Goal: Information Seeking & Learning: Learn about a topic

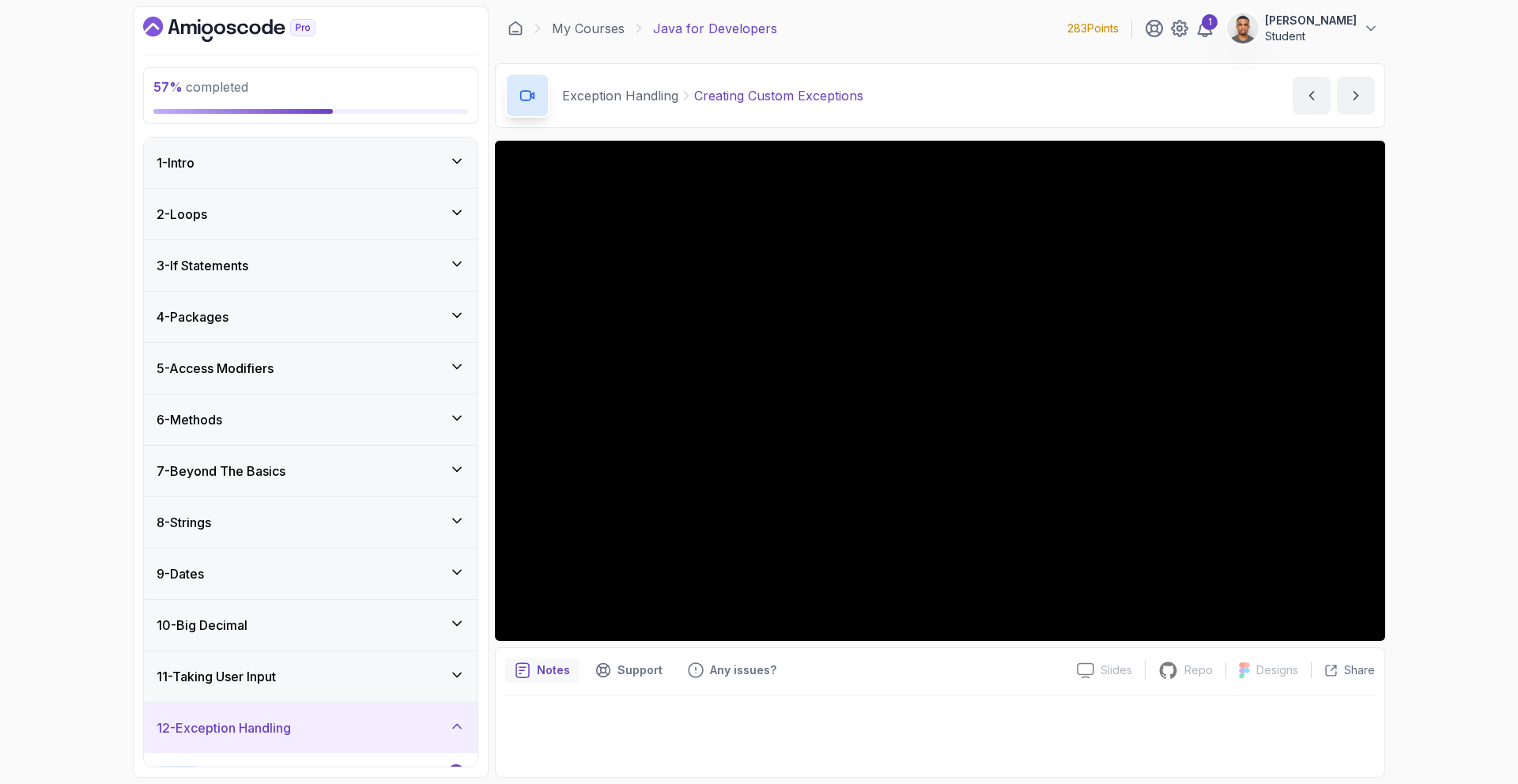
scroll to position [1342, 0]
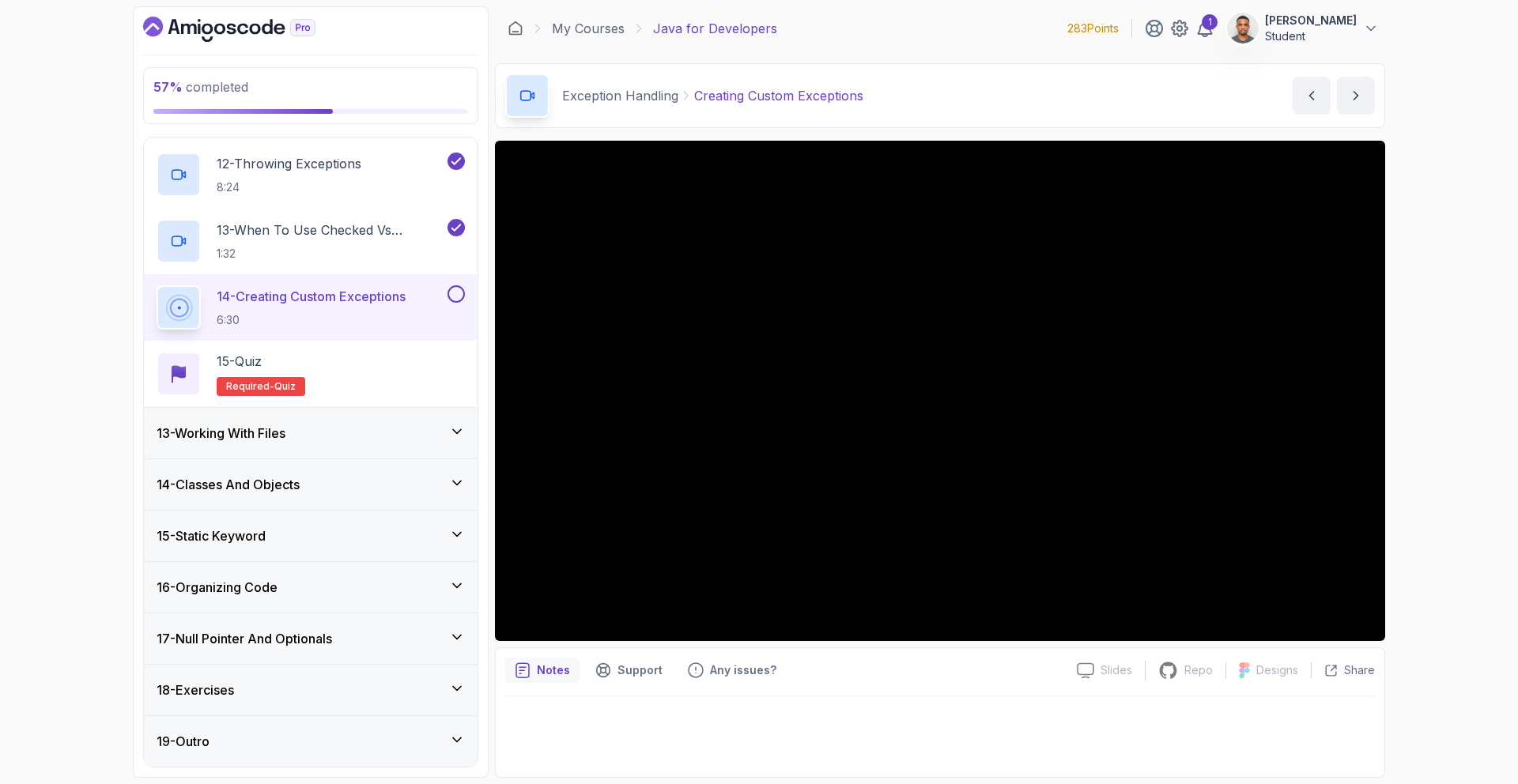
click at [1477, 349] on div "57 % completed 1 - Intro 2 - Loops 3 - If Statements 4 - Packages 5 - Access Mo…" at bounding box center [759, 392] width 1518 height 784
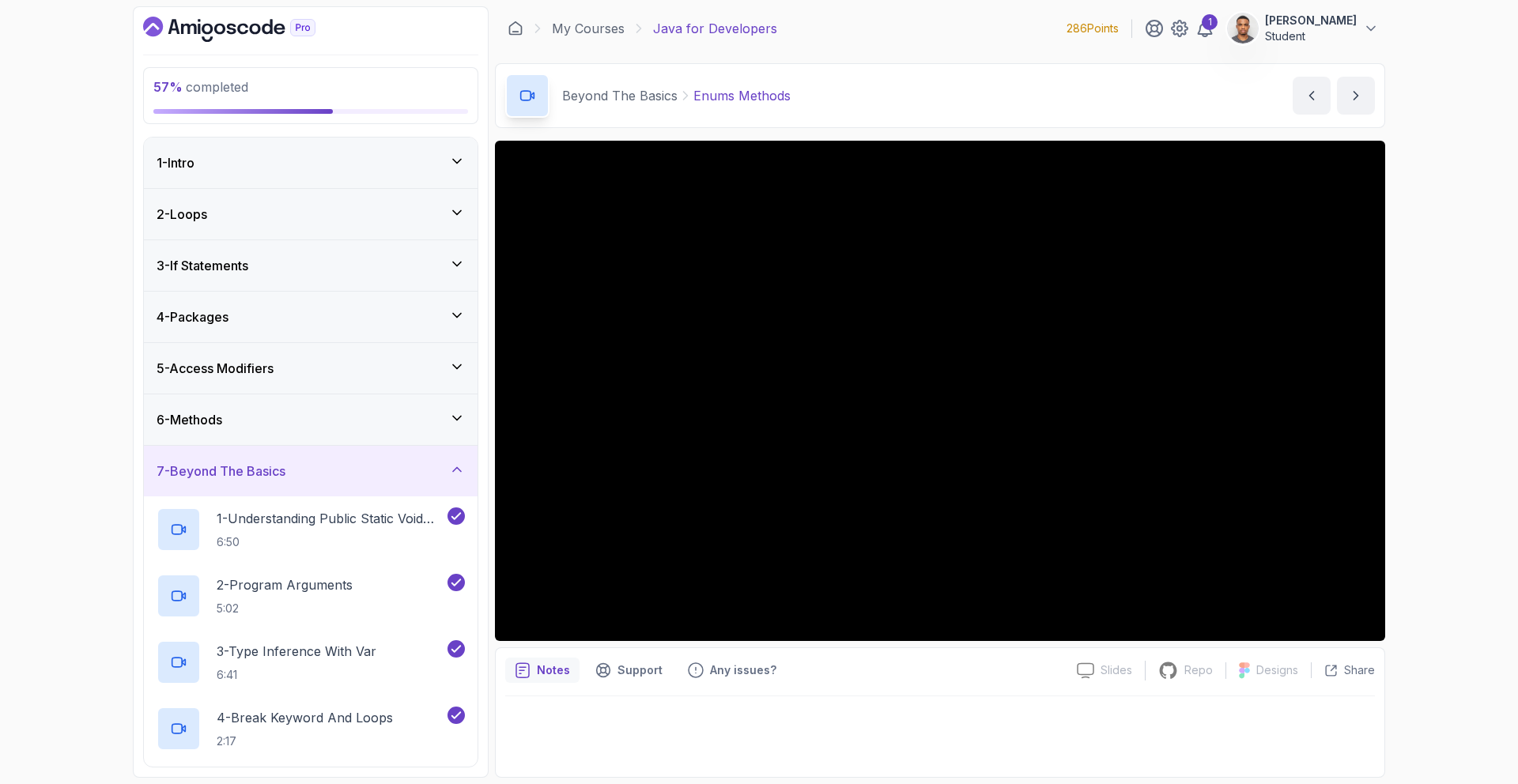
click at [246, 466] on h3 "7 - Beyond The Basics" at bounding box center [221, 471] width 129 height 19
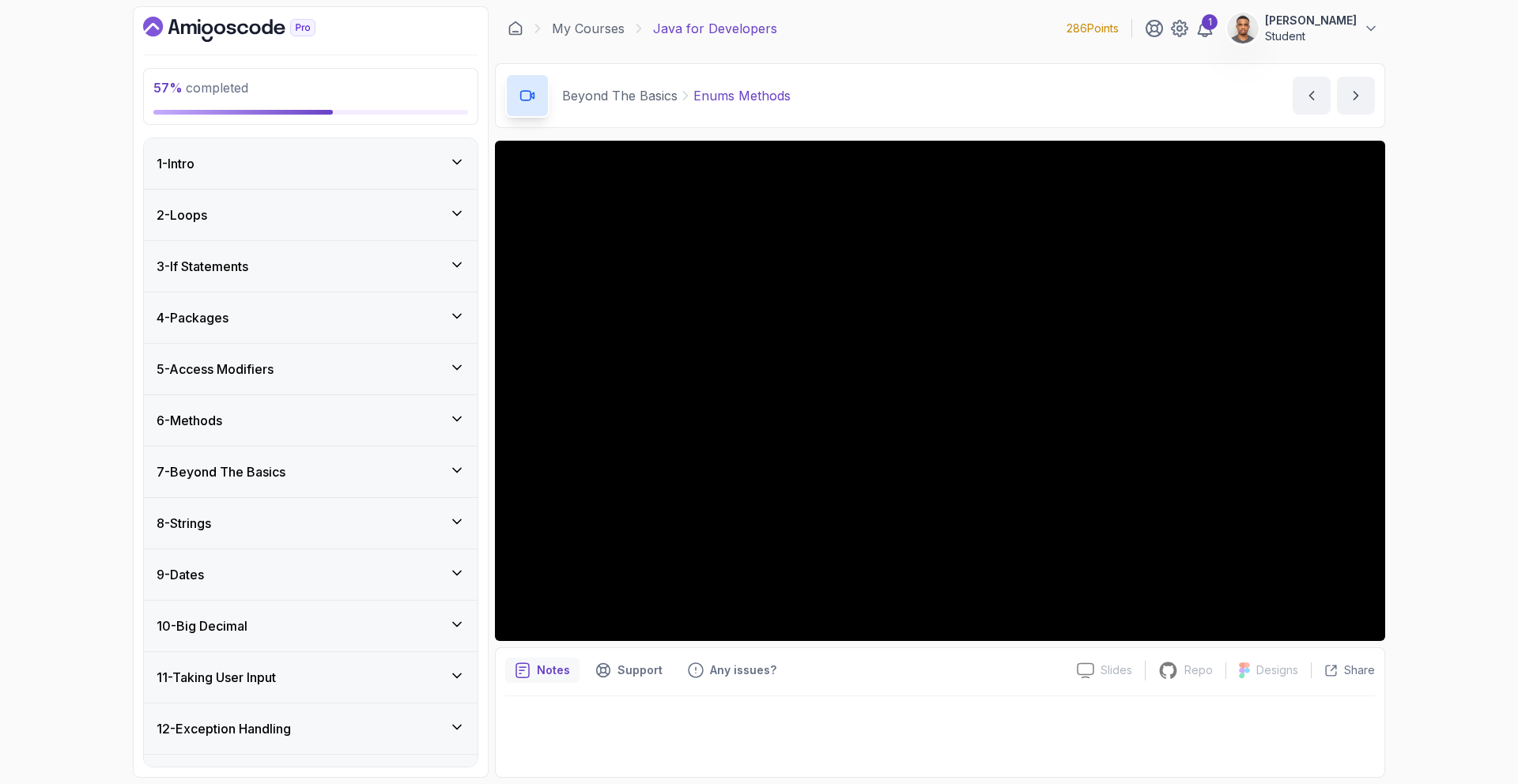
scroll to position [347, 0]
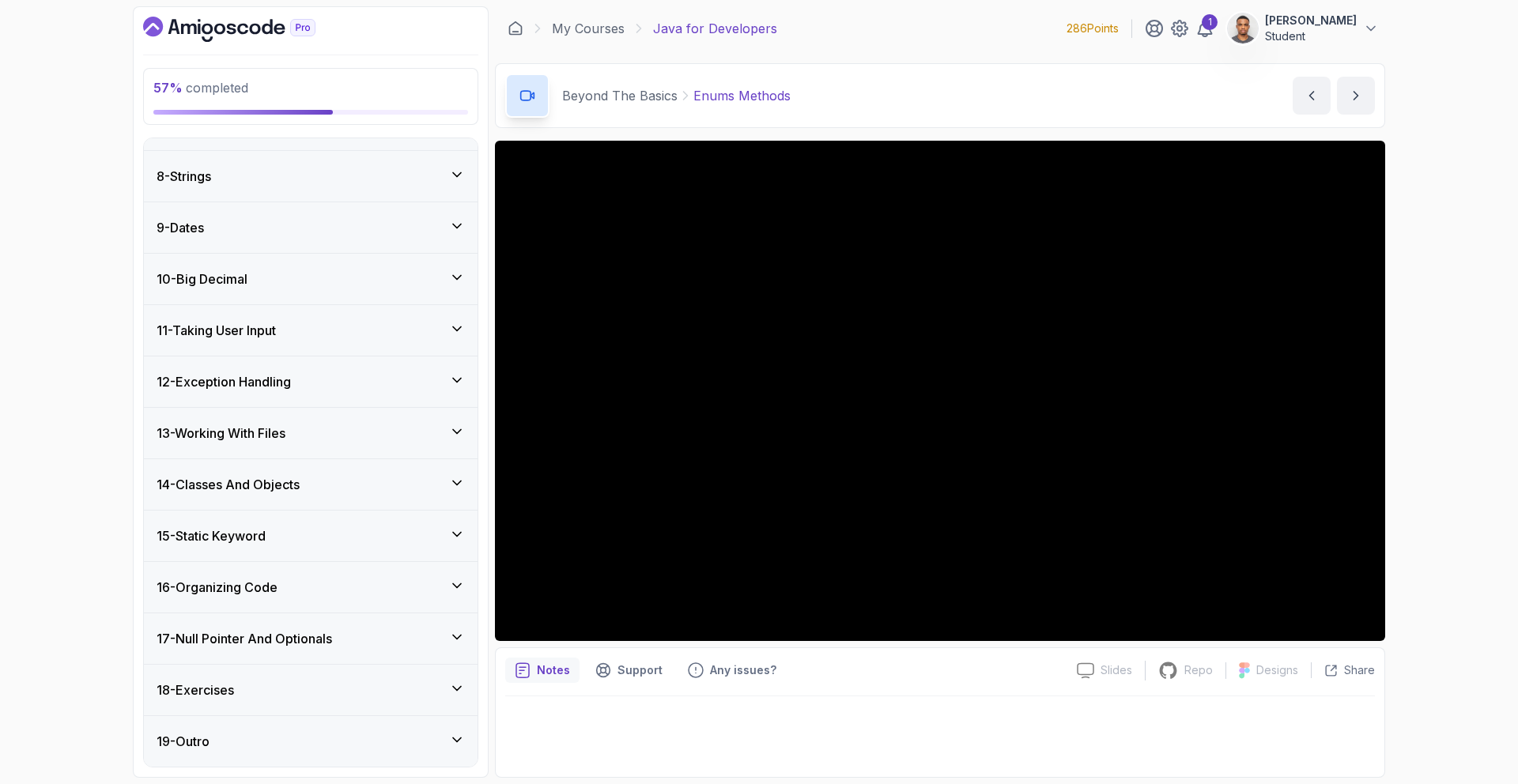
click at [250, 381] on h3 "12 - Exception Handling" at bounding box center [224, 381] width 134 height 19
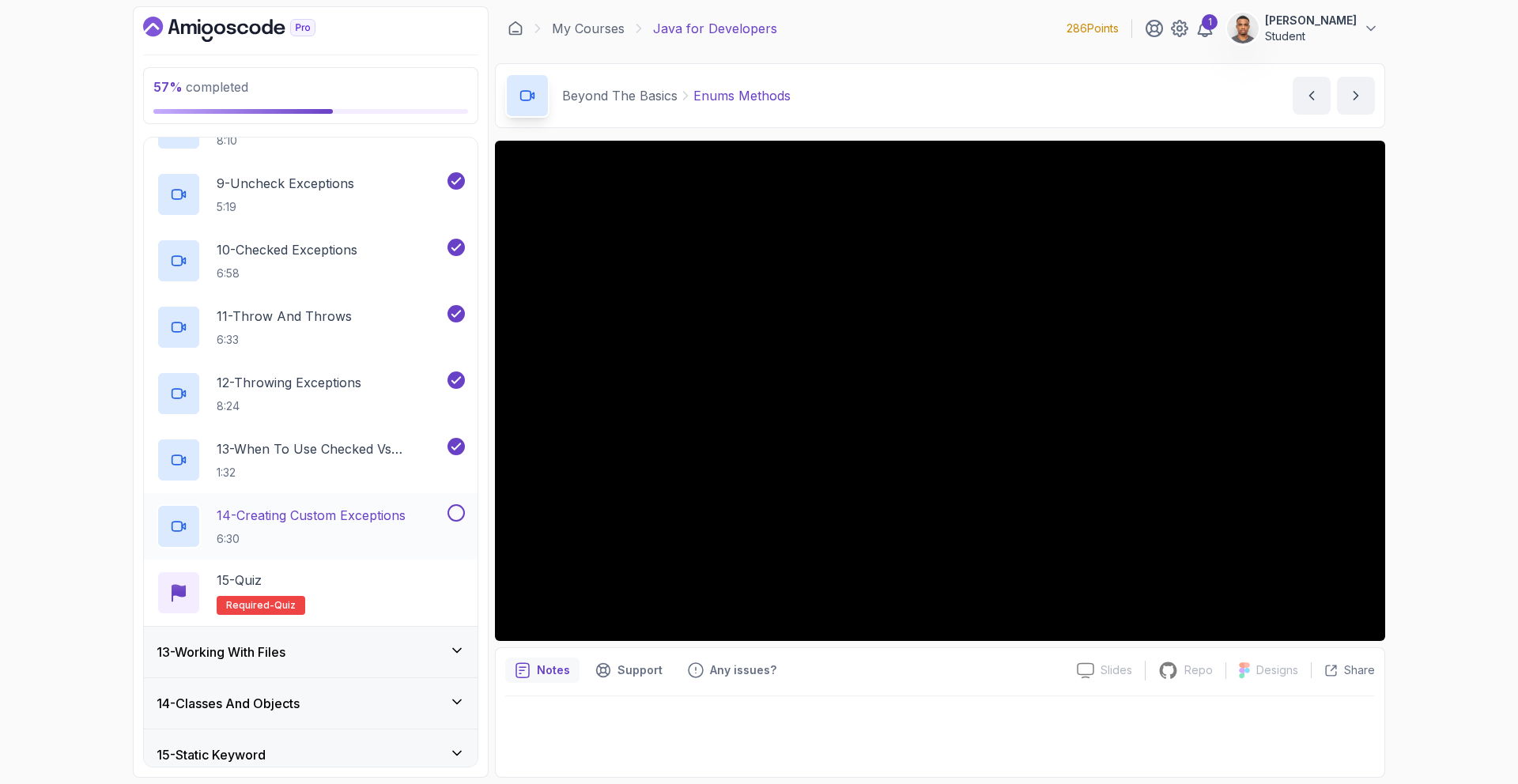
scroll to position [1127, 0]
click at [304, 532] on p "6:30" at bounding box center [311, 536] width 189 height 16
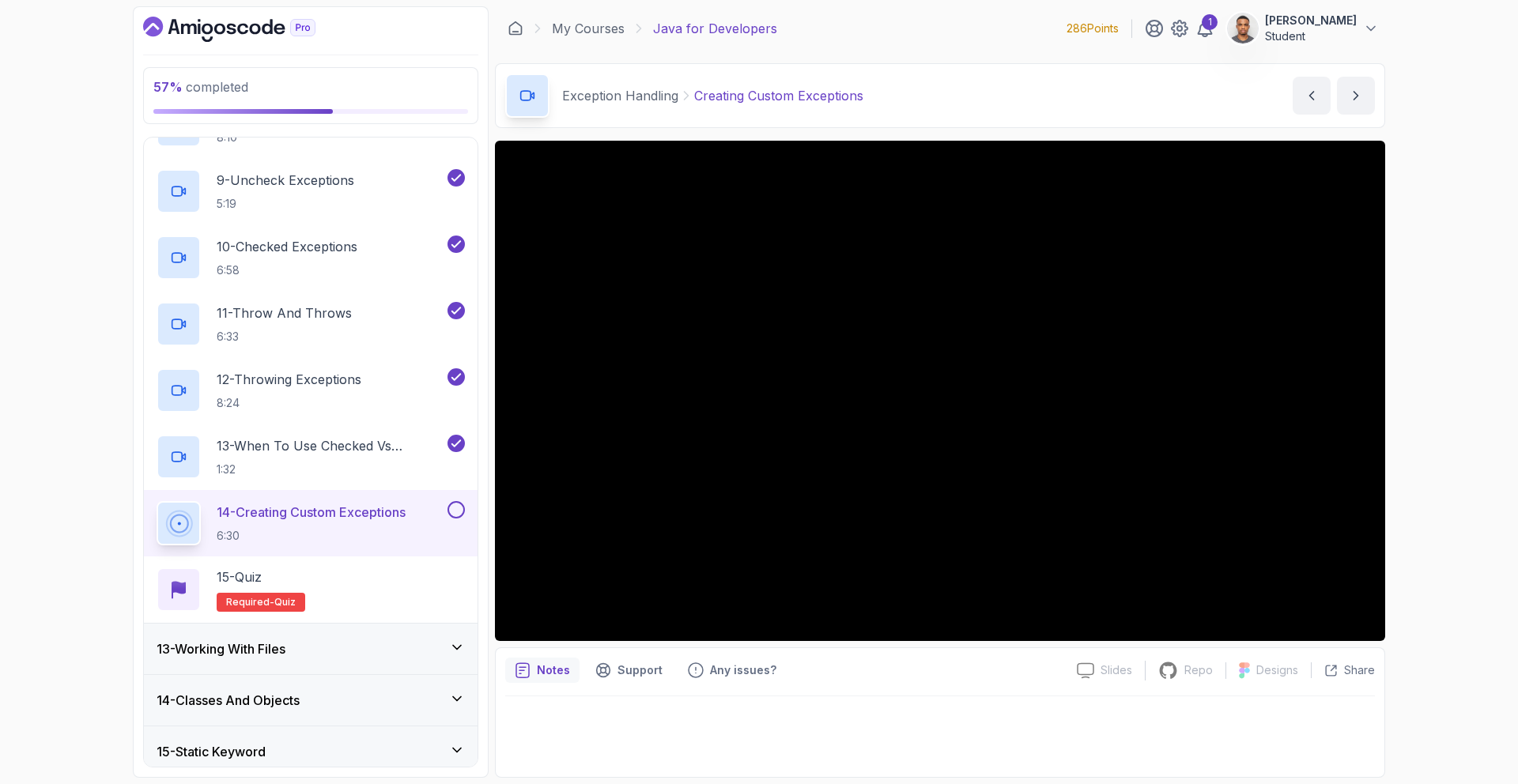
click at [1481, 390] on div "57 % completed 1 - Intro 2 - Loops 3 - If Statements 4 - Packages 5 - Access Mo…" at bounding box center [759, 392] width 1518 height 784
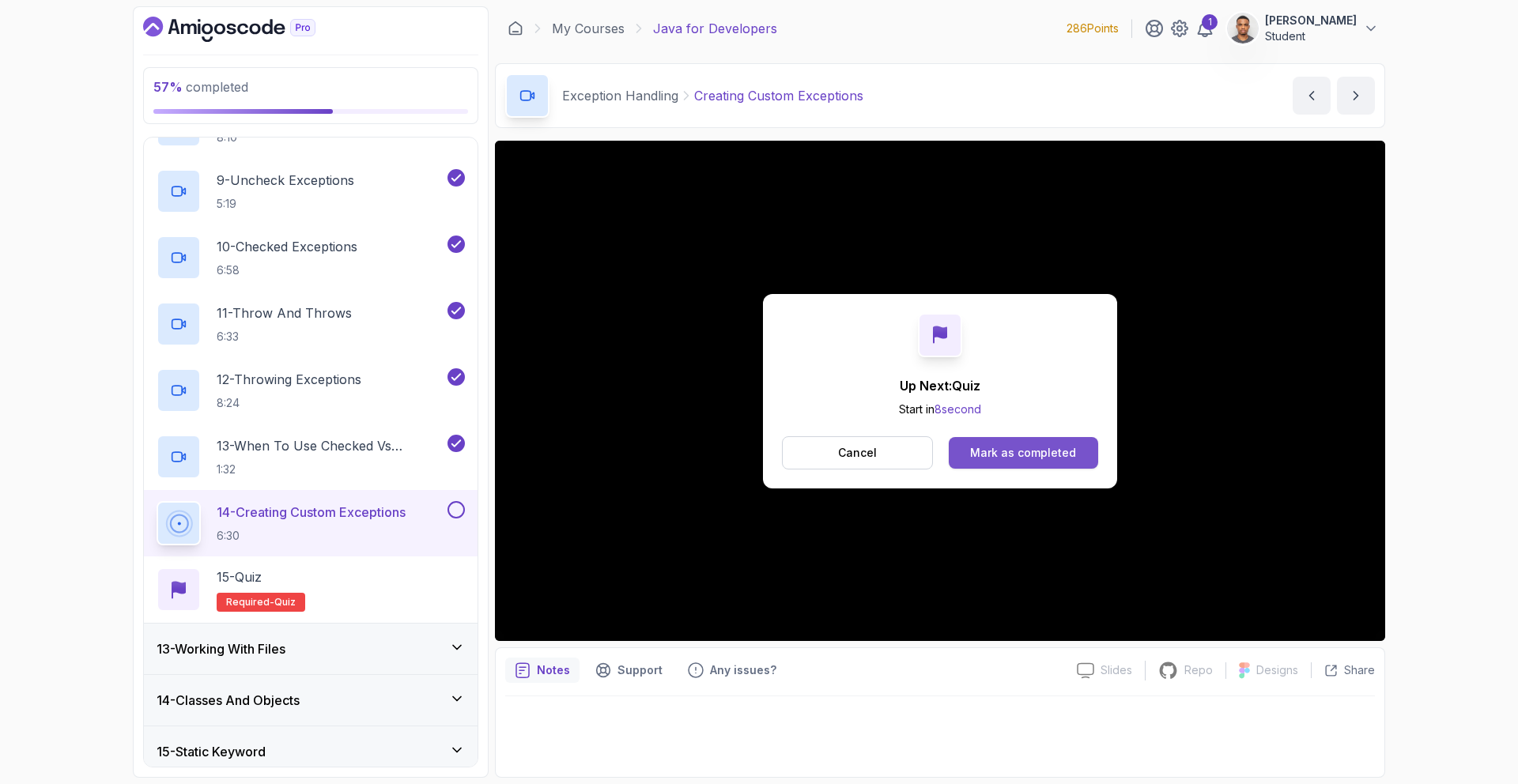
click at [998, 458] on div "Mark as completed" at bounding box center [1023, 453] width 106 height 16
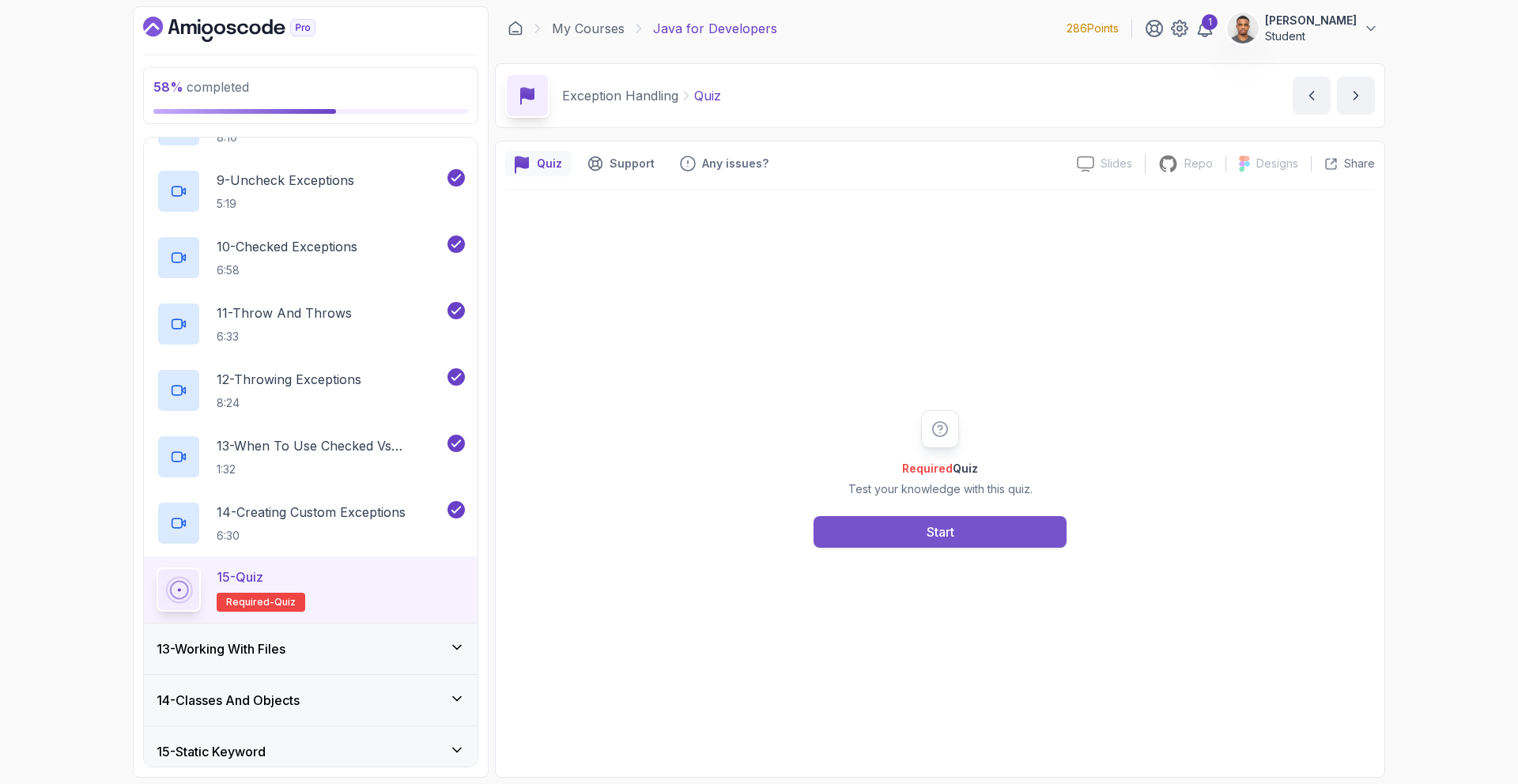
click at [982, 524] on button "Start" at bounding box center [940, 532] width 253 height 31
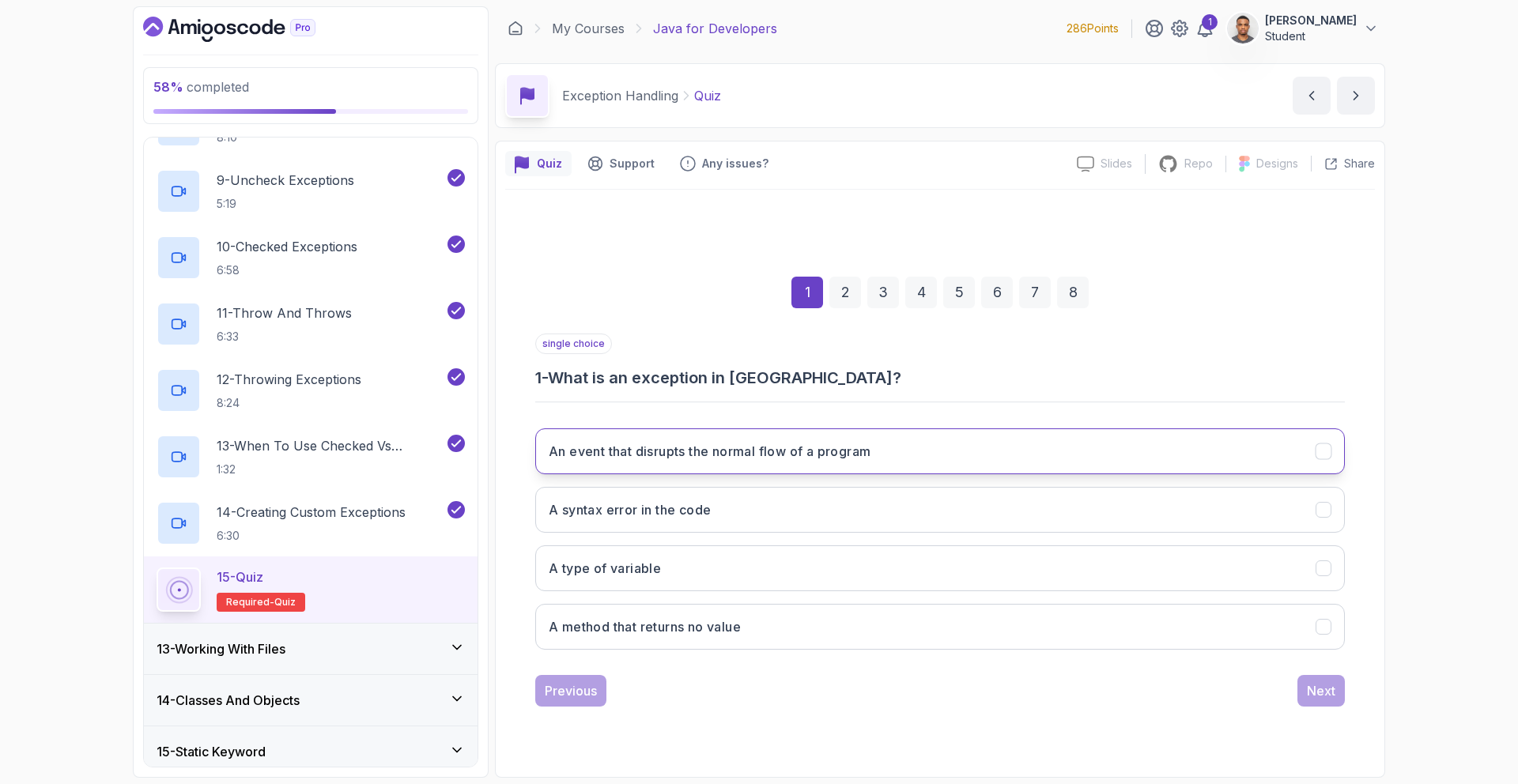
click at [750, 464] on button "An event that disrupts the normal flow of a program" at bounding box center [940, 451] width 810 height 46
click at [1326, 695] on div "Next" at bounding box center [1321, 690] width 29 height 19
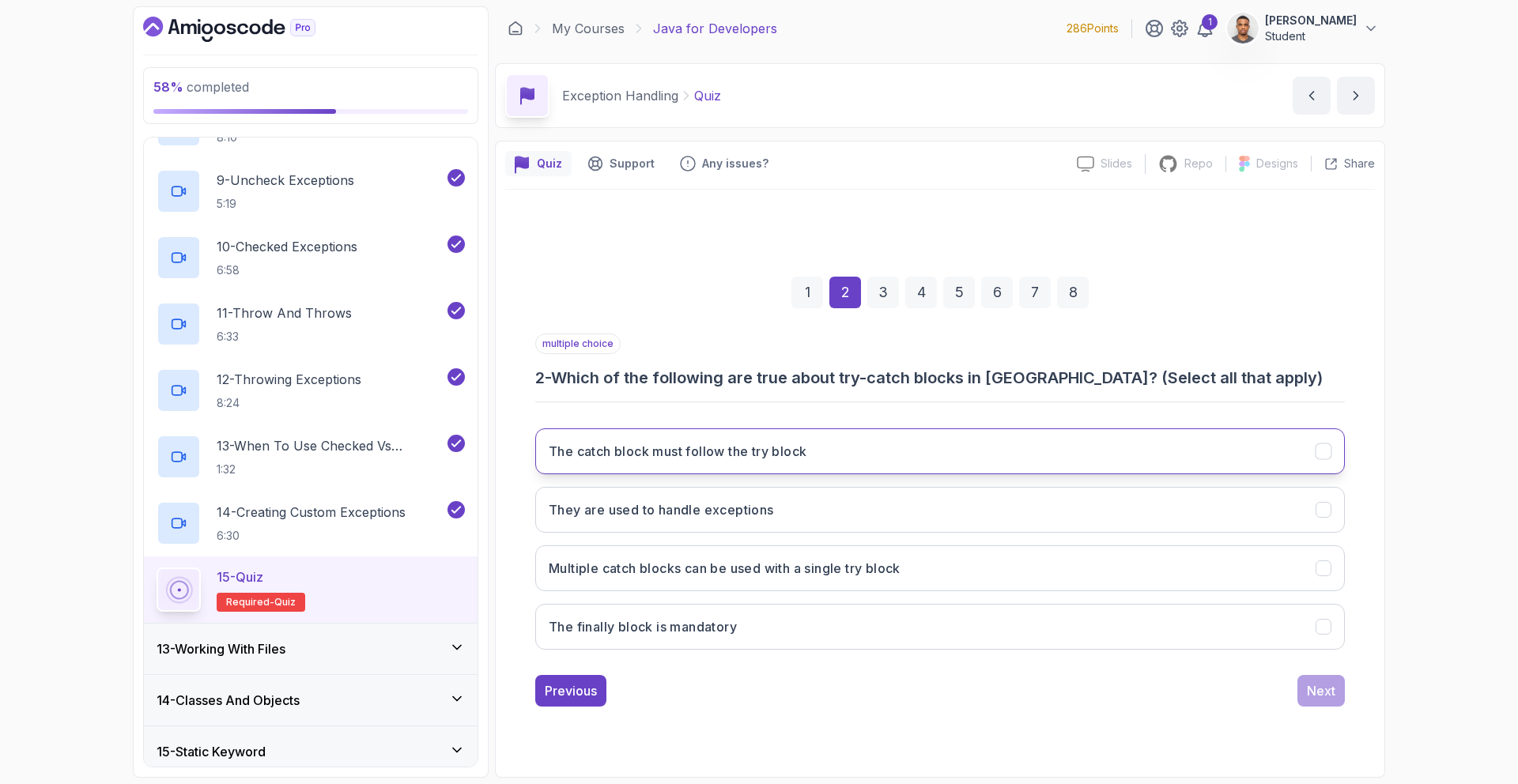
click at [770, 457] on h3 "The catch block must follow the try block" at bounding box center [678, 451] width 258 height 19
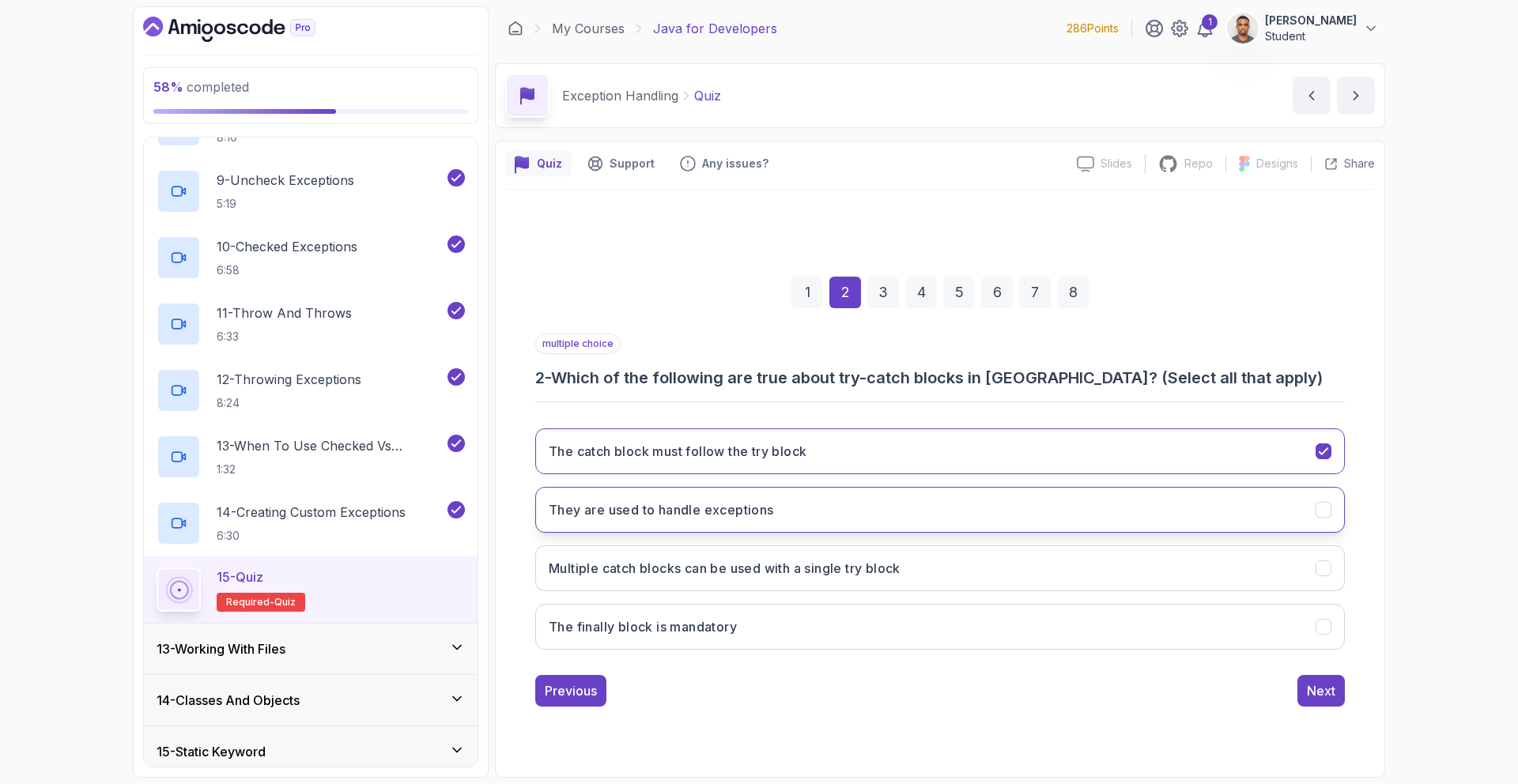
click at [768, 519] on button "They are used to handle exceptions" at bounding box center [940, 509] width 810 height 46
click at [764, 564] on h3 "Multiple catch blocks can be used with a single try block" at bounding box center [724, 568] width 352 height 19
click at [1332, 688] on div "Next" at bounding box center [1321, 690] width 29 height 19
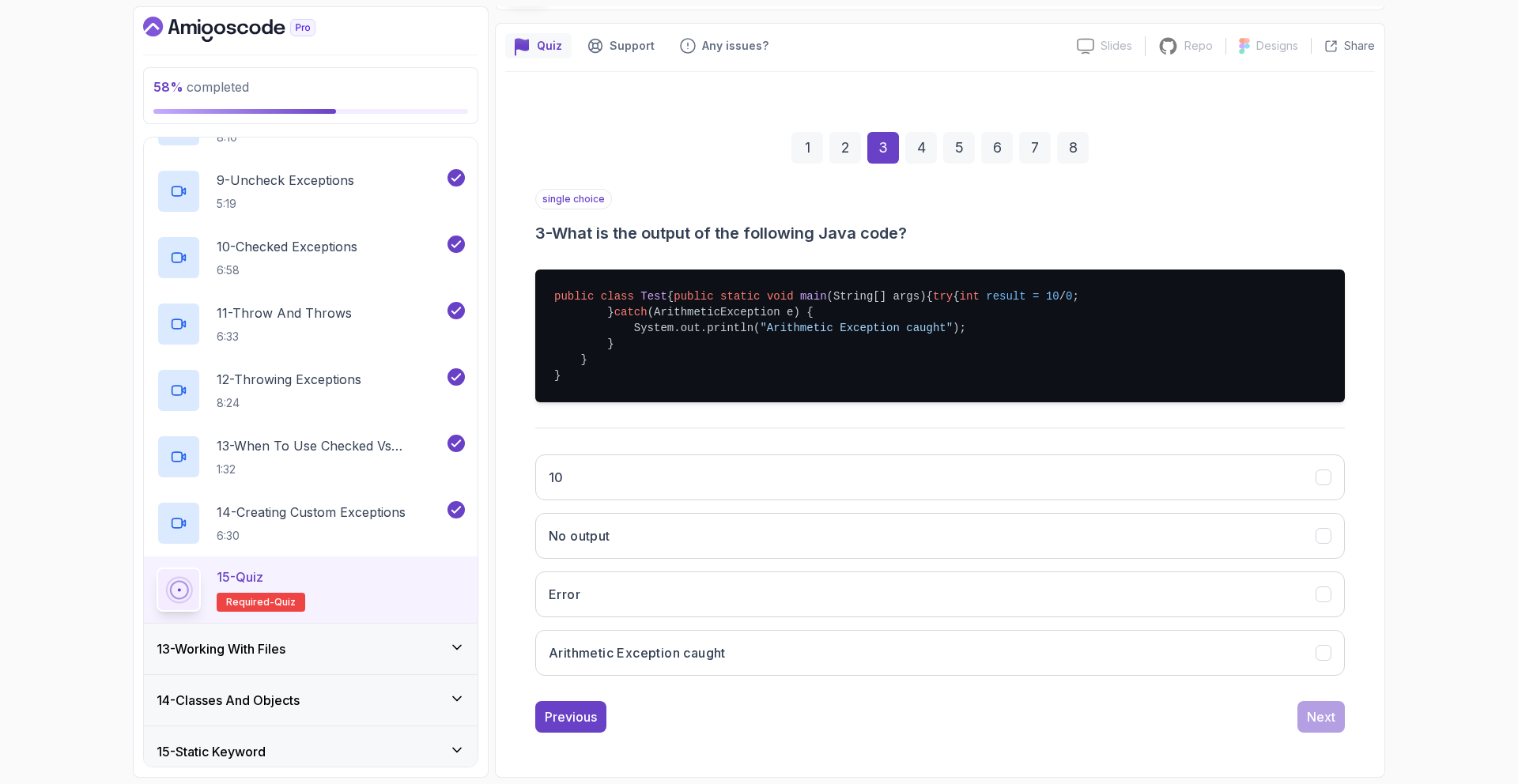
scroll to position [166, 0]
click at [749, 641] on button "Arithmetic Exception caught" at bounding box center [940, 652] width 810 height 46
click at [1315, 722] on div "Next" at bounding box center [1321, 717] width 29 height 19
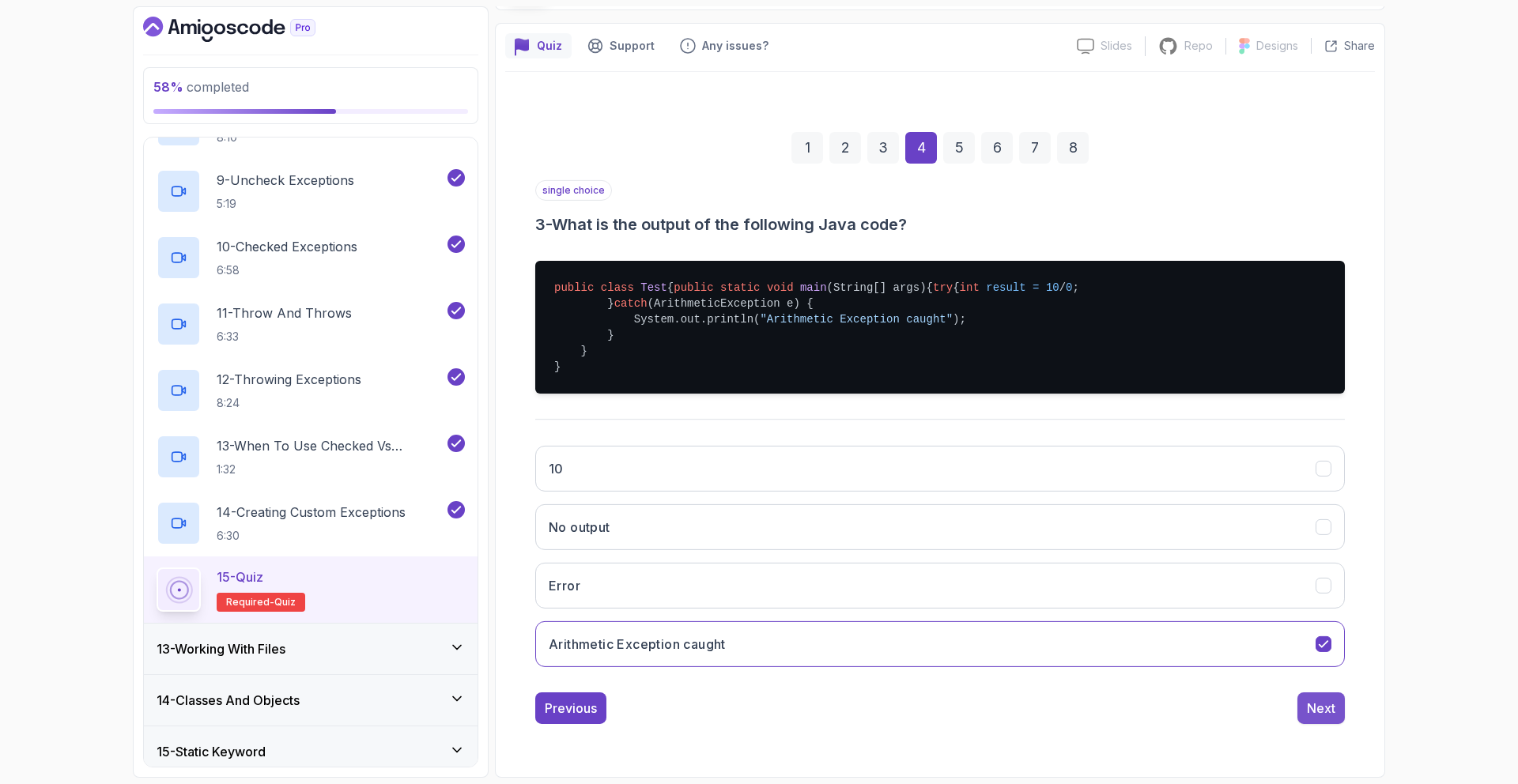
scroll to position [0, 0]
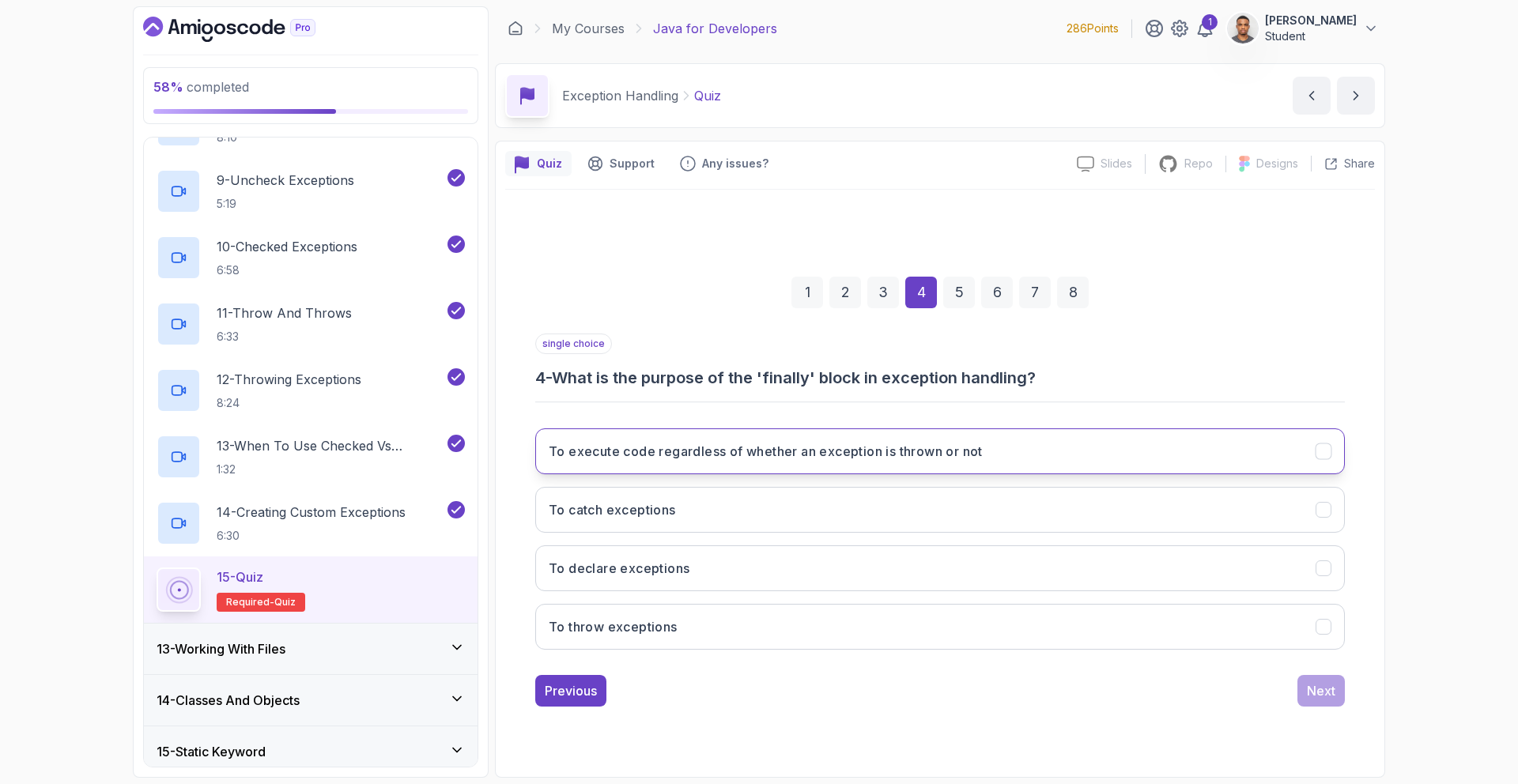
click at [646, 445] on h3 "To execute code regardless of whether an exception is thrown or not" at bounding box center [765, 451] width 434 height 19
click at [1338, 686] on button "Next" at bounding box center [1321, 690] width 47 height 31
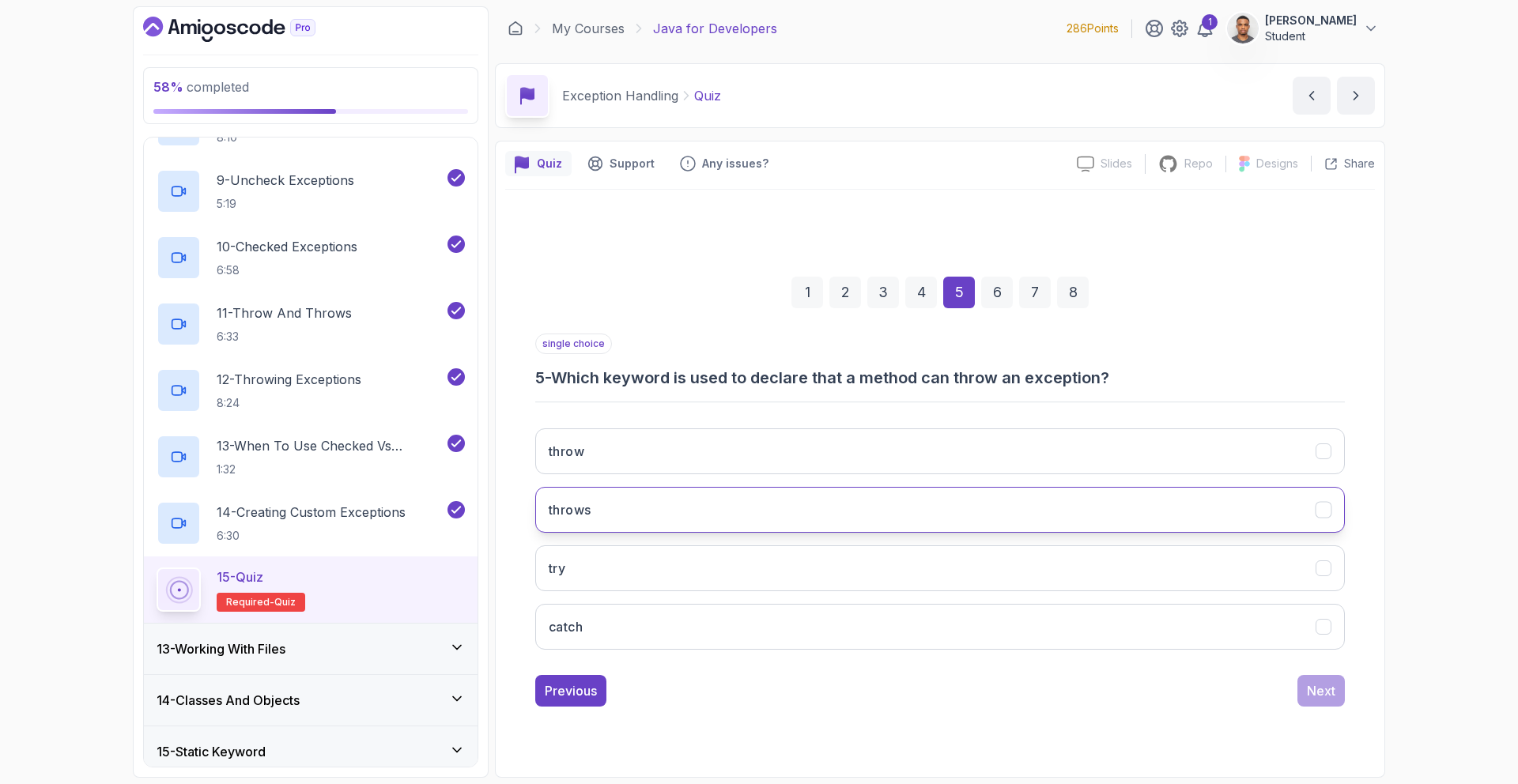
click at [652, 499] on button "throws" at bounding box center [940, 509] width 810 height 46
click at [1285, 472] on button "throw" at bounding box center [940, 451] width 810 height 46
click at [1319, 695] on div "Next" at bounding box center [1321, 690] width 29 height 19
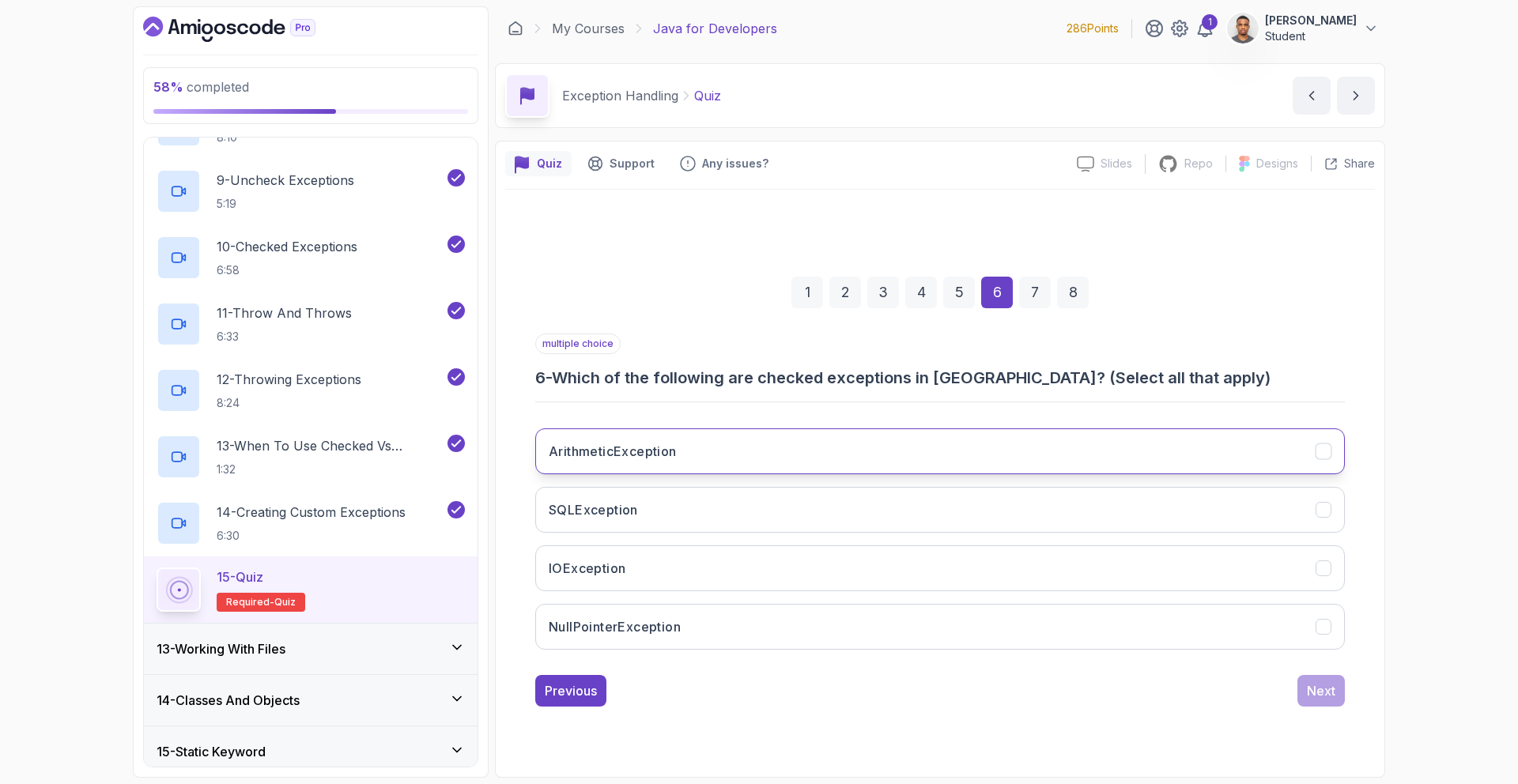
click at [738, 462] on button "ArithmeticException" at bounding box center [940, 451] width 810 height 46
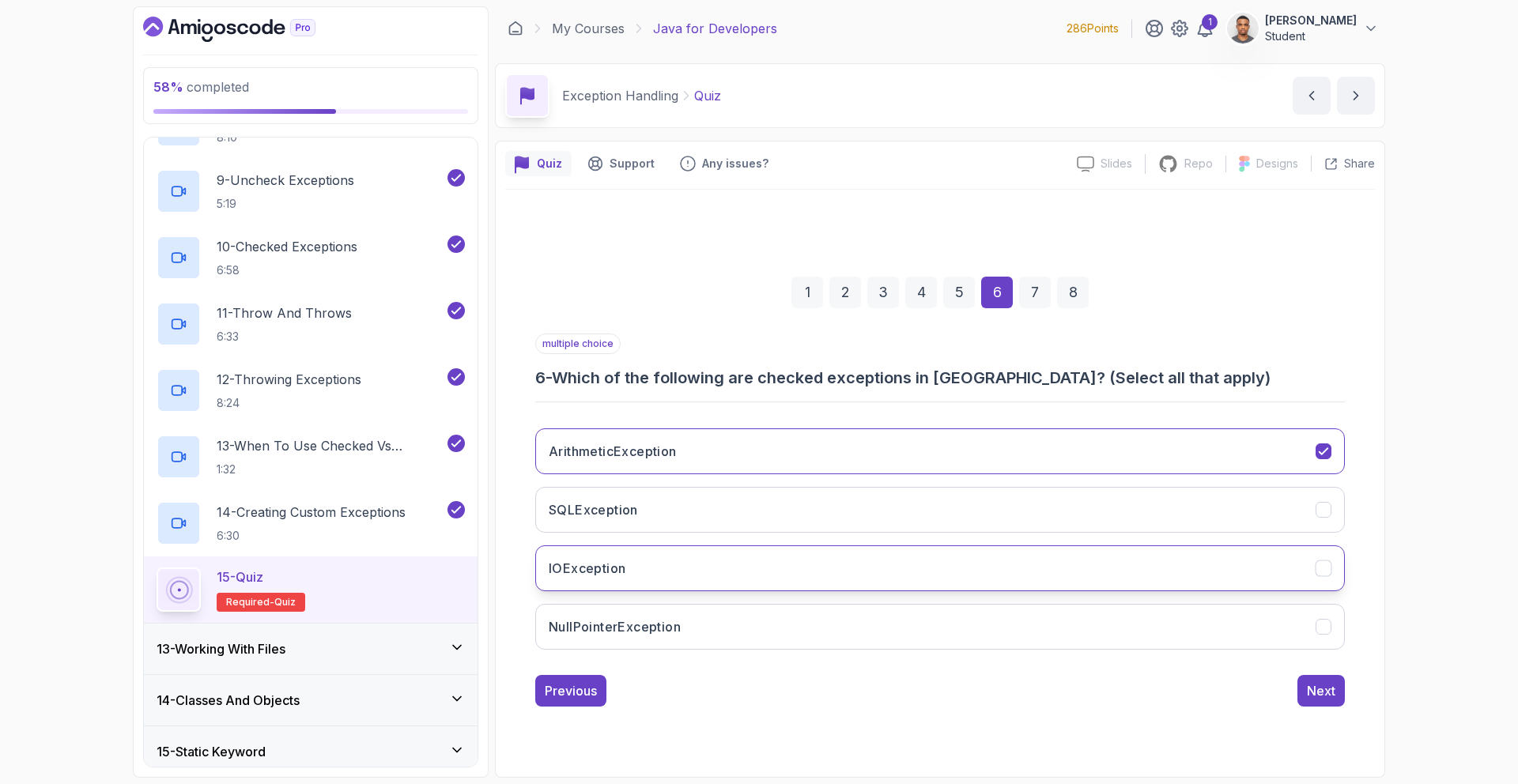
click at [754, 580] on button "IOException" at bounding box center [940, 568] width 810 height 46
click at [1319, 692] on div "Next" at bounding box center [1321, 690] width 29 height 19
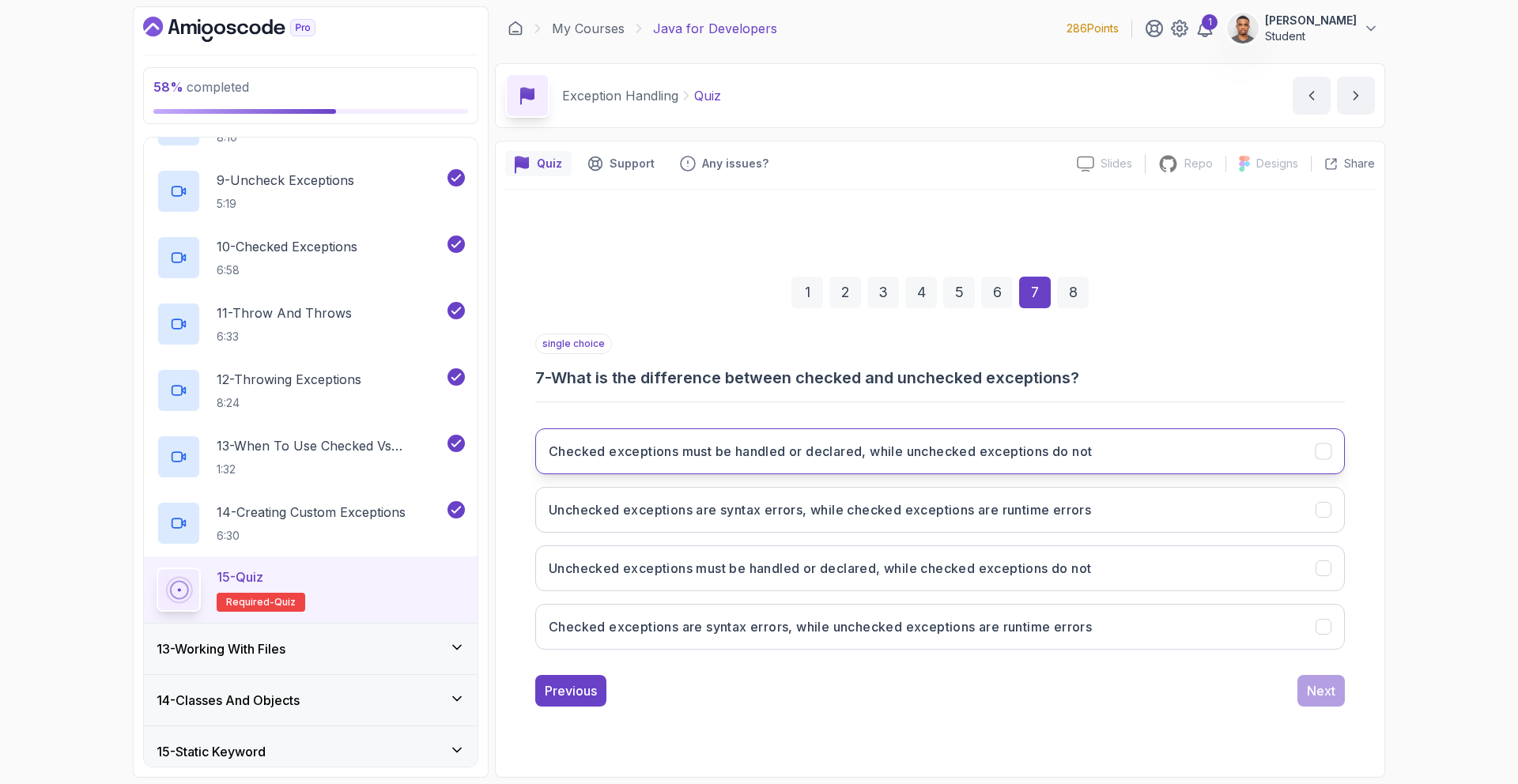
click at [952, 442] on h3 "Checked exceptions must be handled or declared, while unchecked exceptions do n…" at bounding box center [820, 451] width 543 height 19
click at [1318, 680] on button "Next" at bounding box center [1321, 690] width 47 height 31
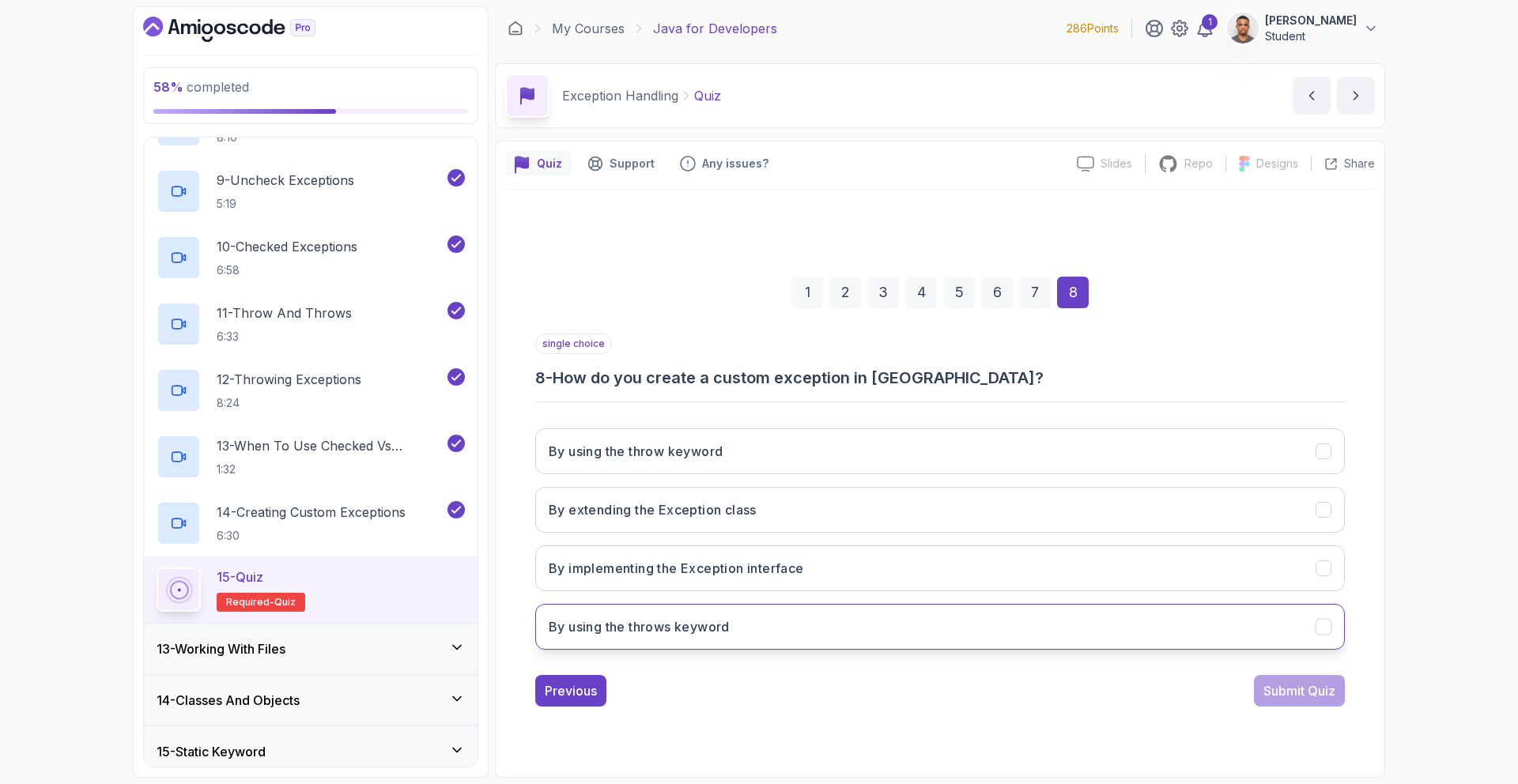
click at [739, 630] on button "By using the throws keyword" at bounding box center [940, 626] width 810 height 46
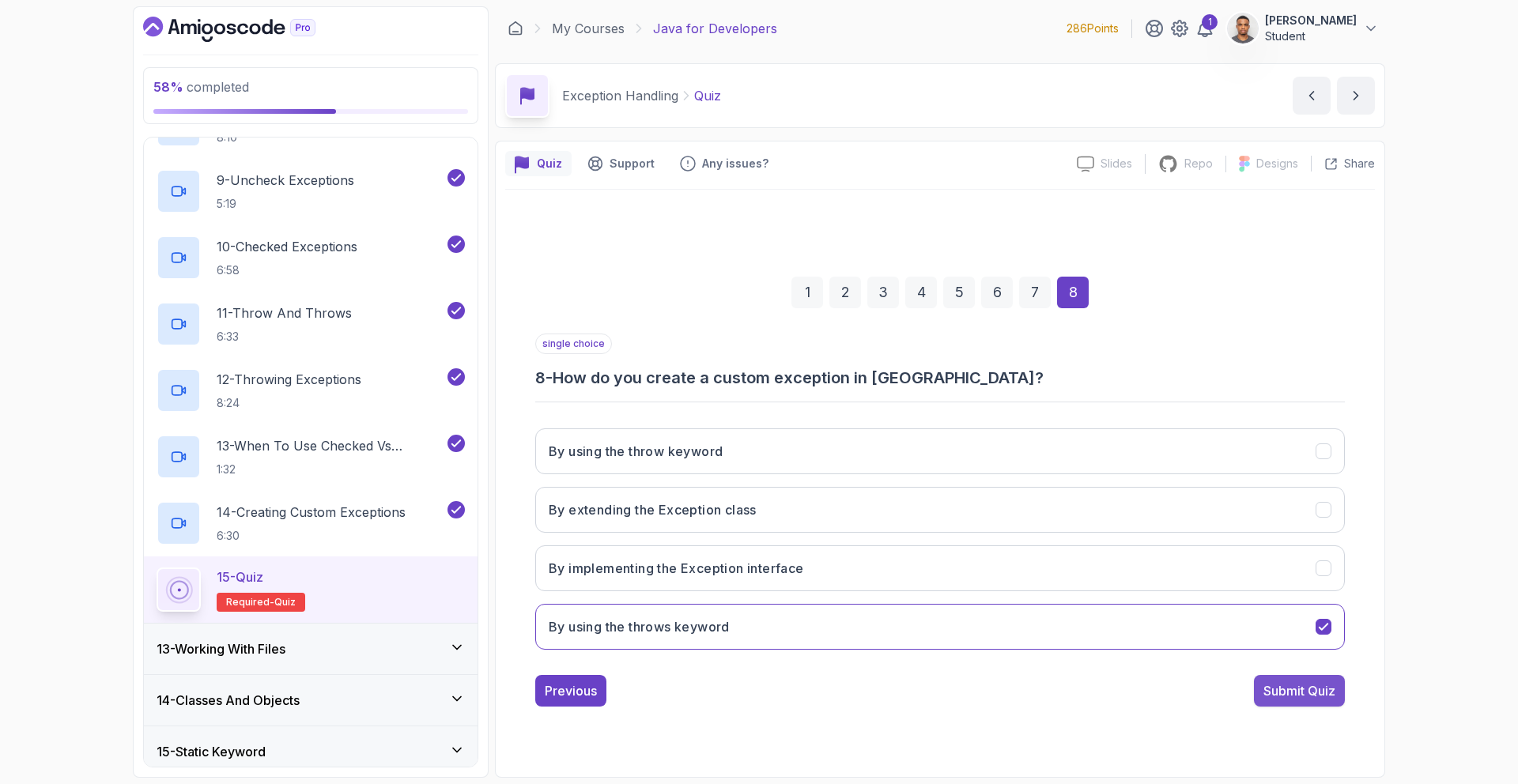
click at [1299, 686] on div "Submit Quiz" at bounding box center [1300, 690] width 72 height 19
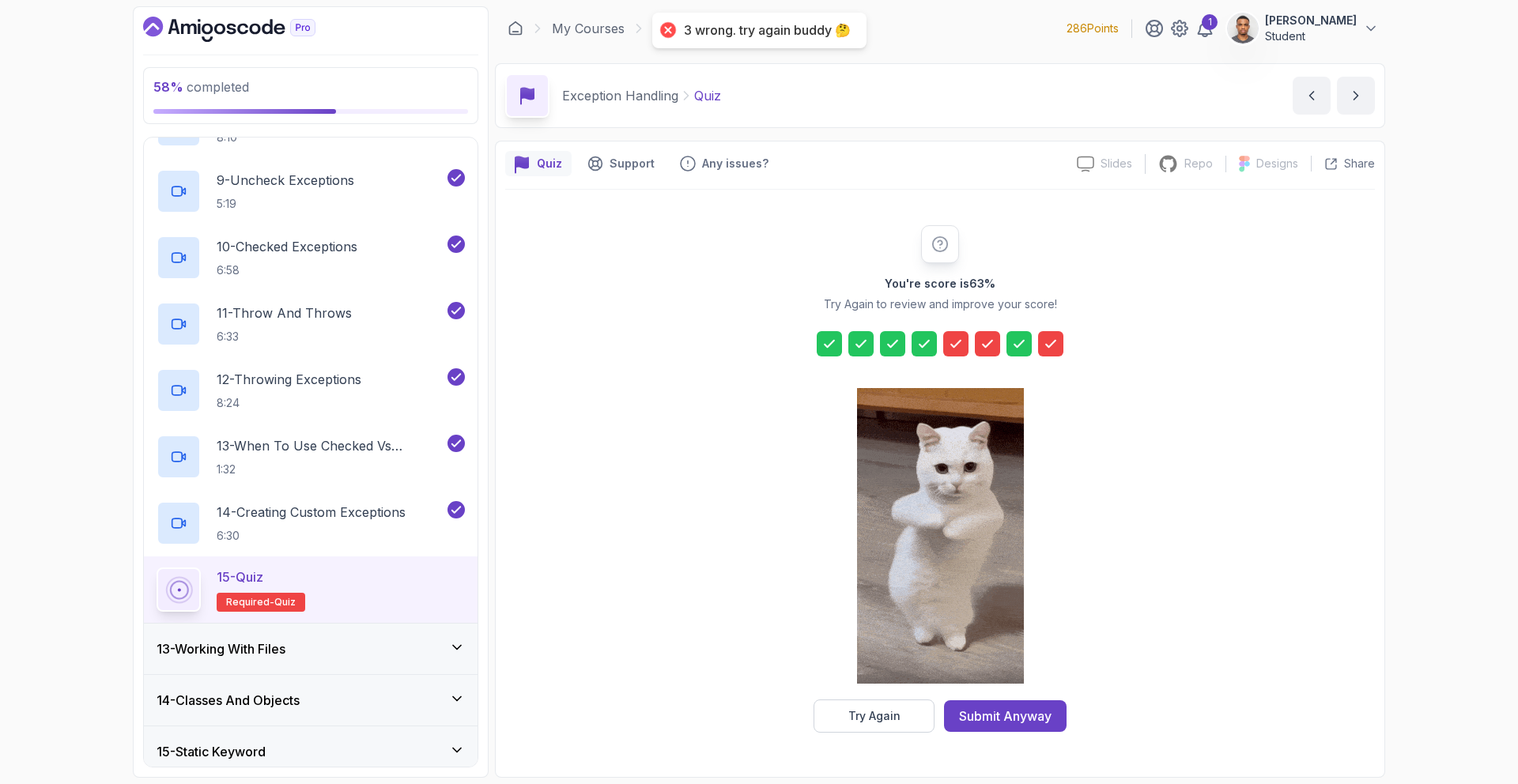
click at [1054, 349] on icon at bounding box center [1051, 344] width 16 height 16
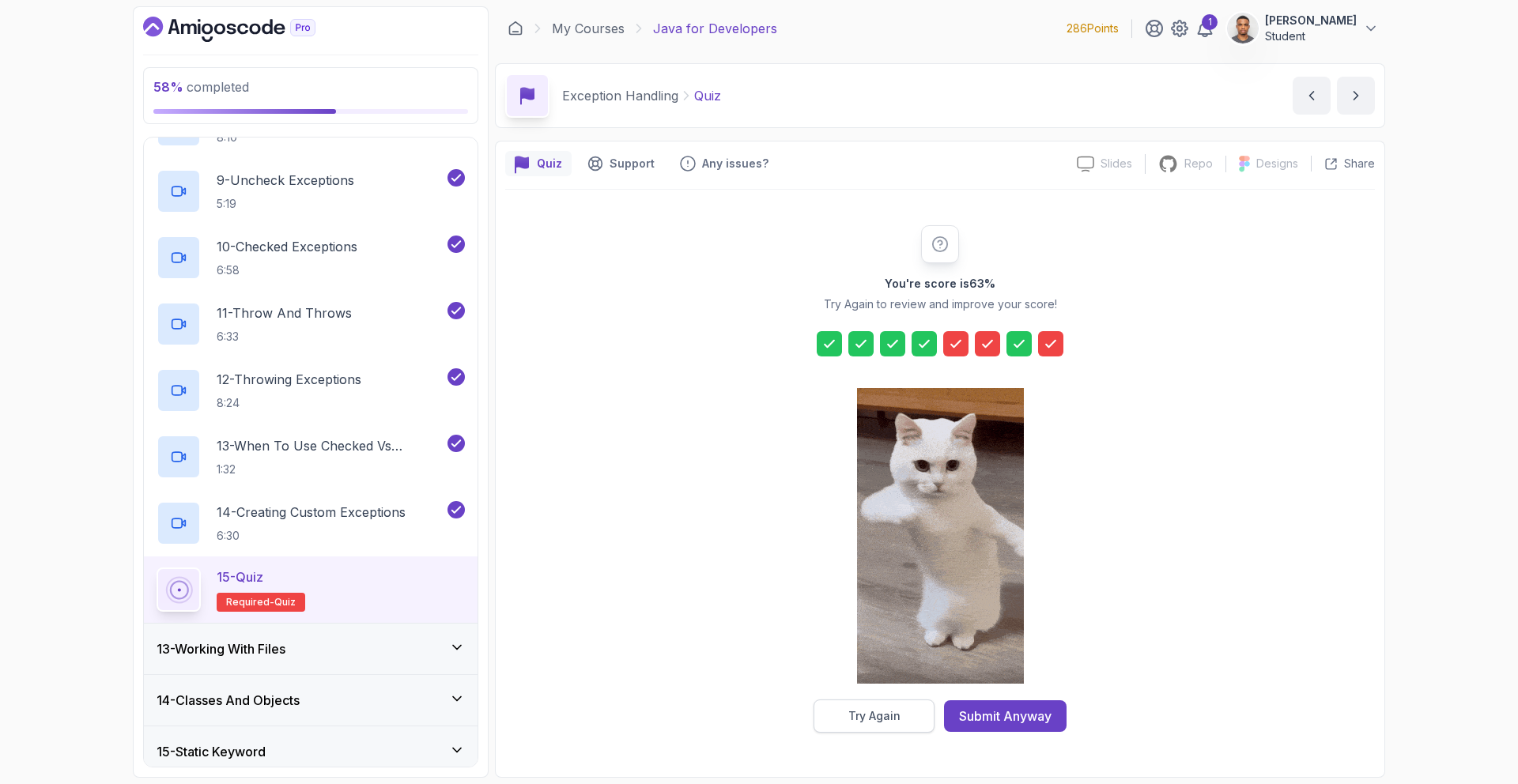
click at [873, 712] on div "Try Again" at bounding box center [874, 717] width 52 height 16
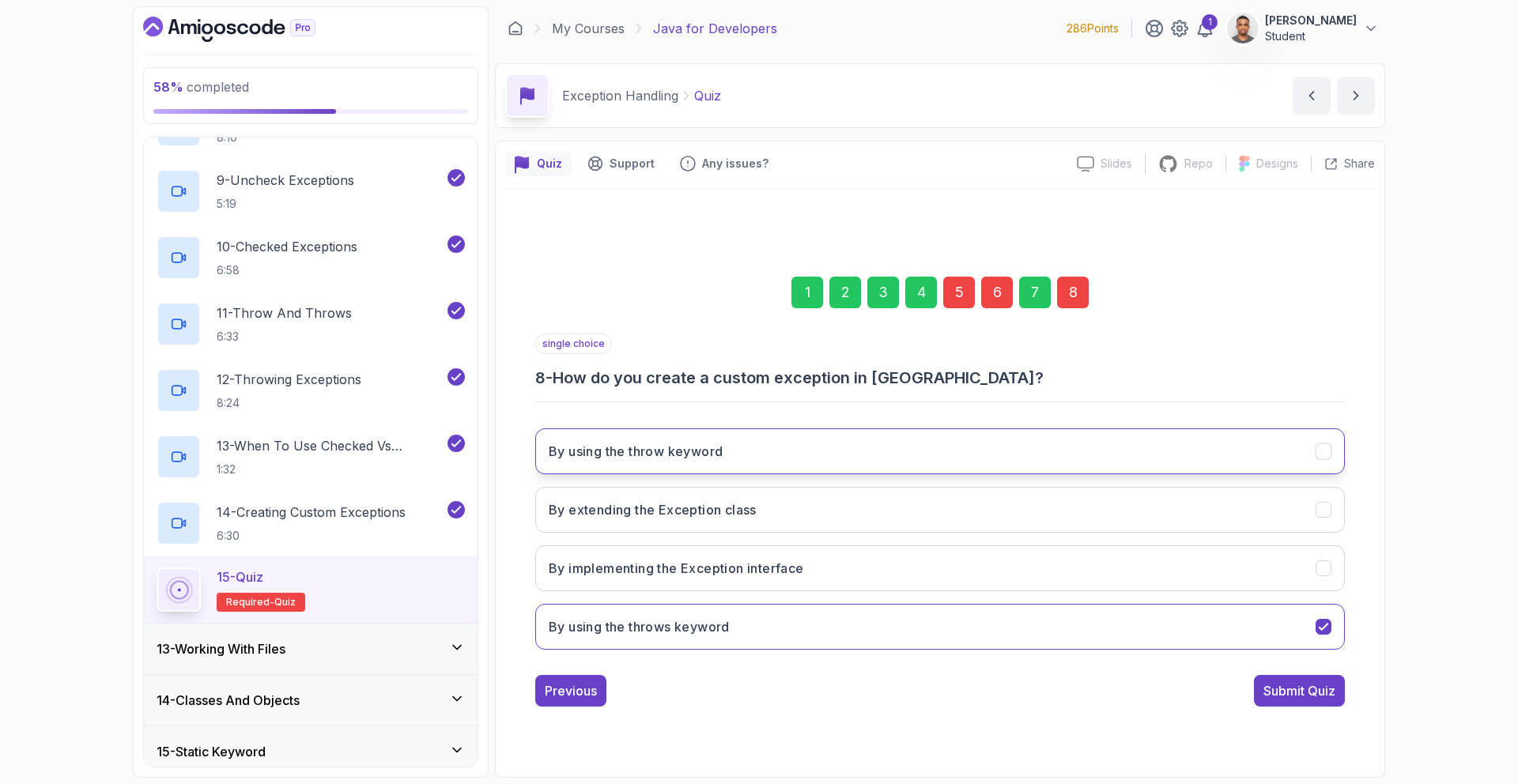
click at [678, 457] on h3 "By using the throw keyword" at bounding box center [635, 451] width 174 height 19
drag, startPoint x: 744, startPoint y: 516, endPoint x: 756, endPoint y: 526, distance: 15.6
click at [747, 519] on button "By extending the Exception class" at bounding box center [940, 509] width 810 height 46
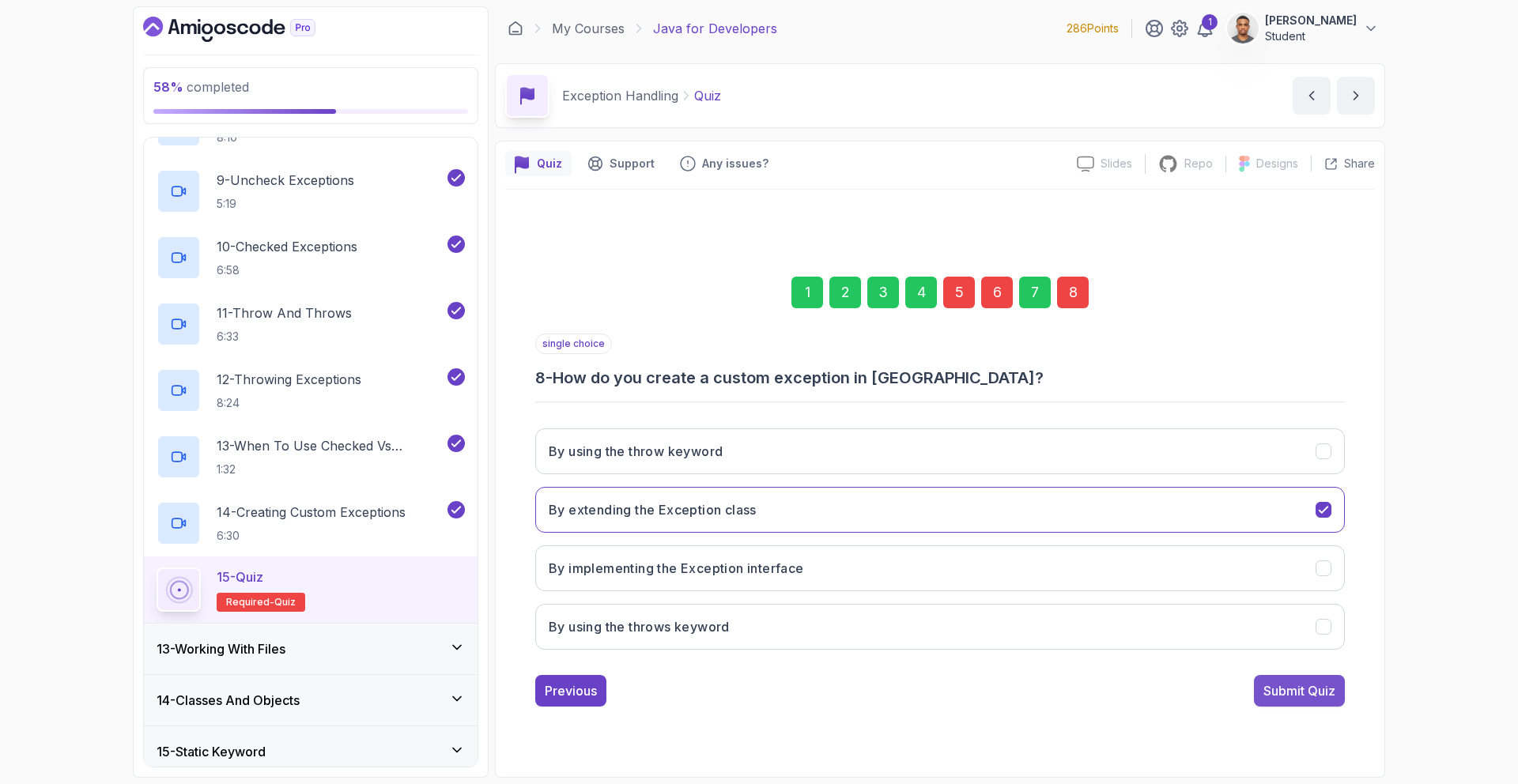
click at [1313, 696] on div "Submit Quiz" at bounding box center [1300, 690] width 72 height 19
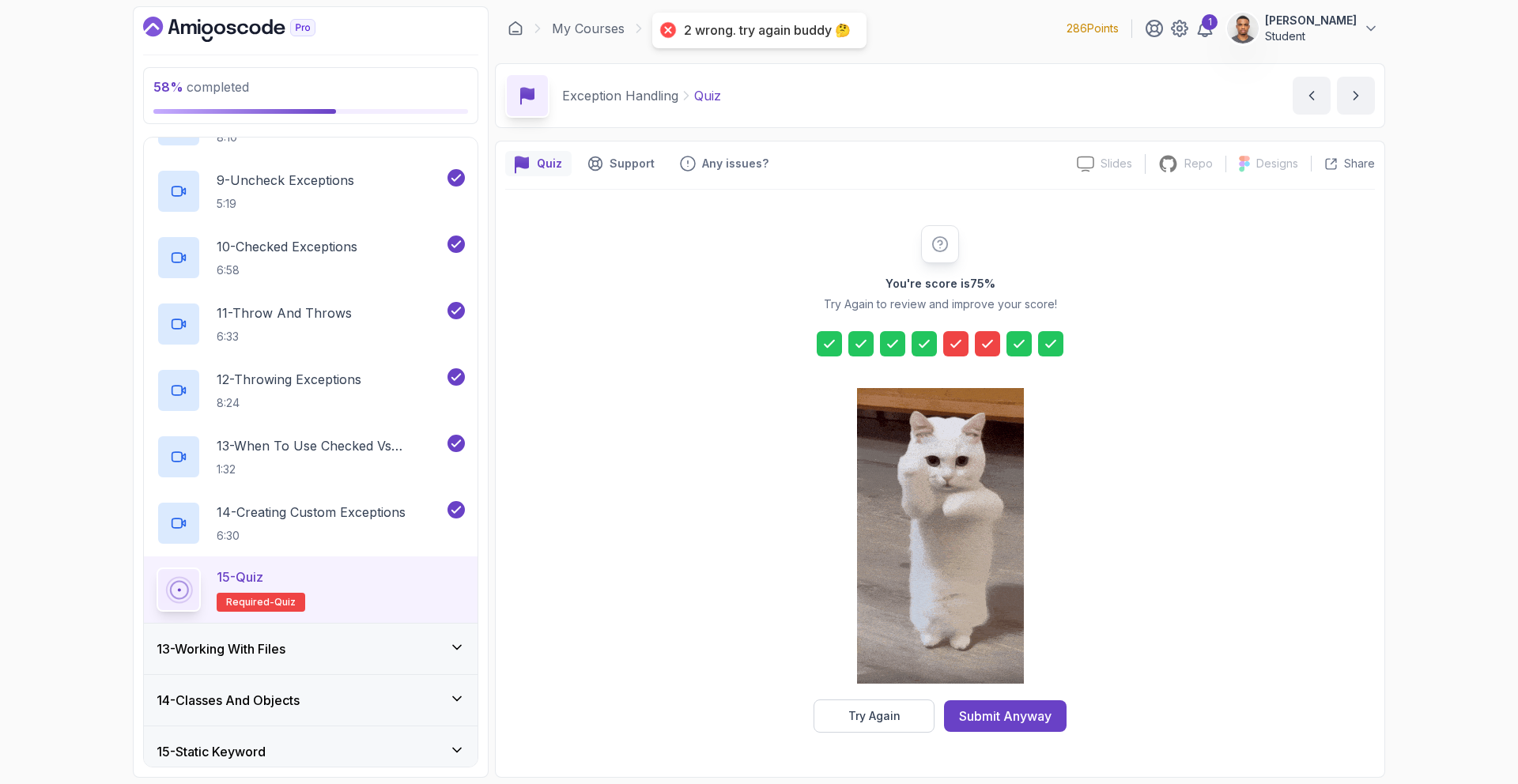
click at [980, 352] on div at bounding box center [987, 344] width 25 height 25
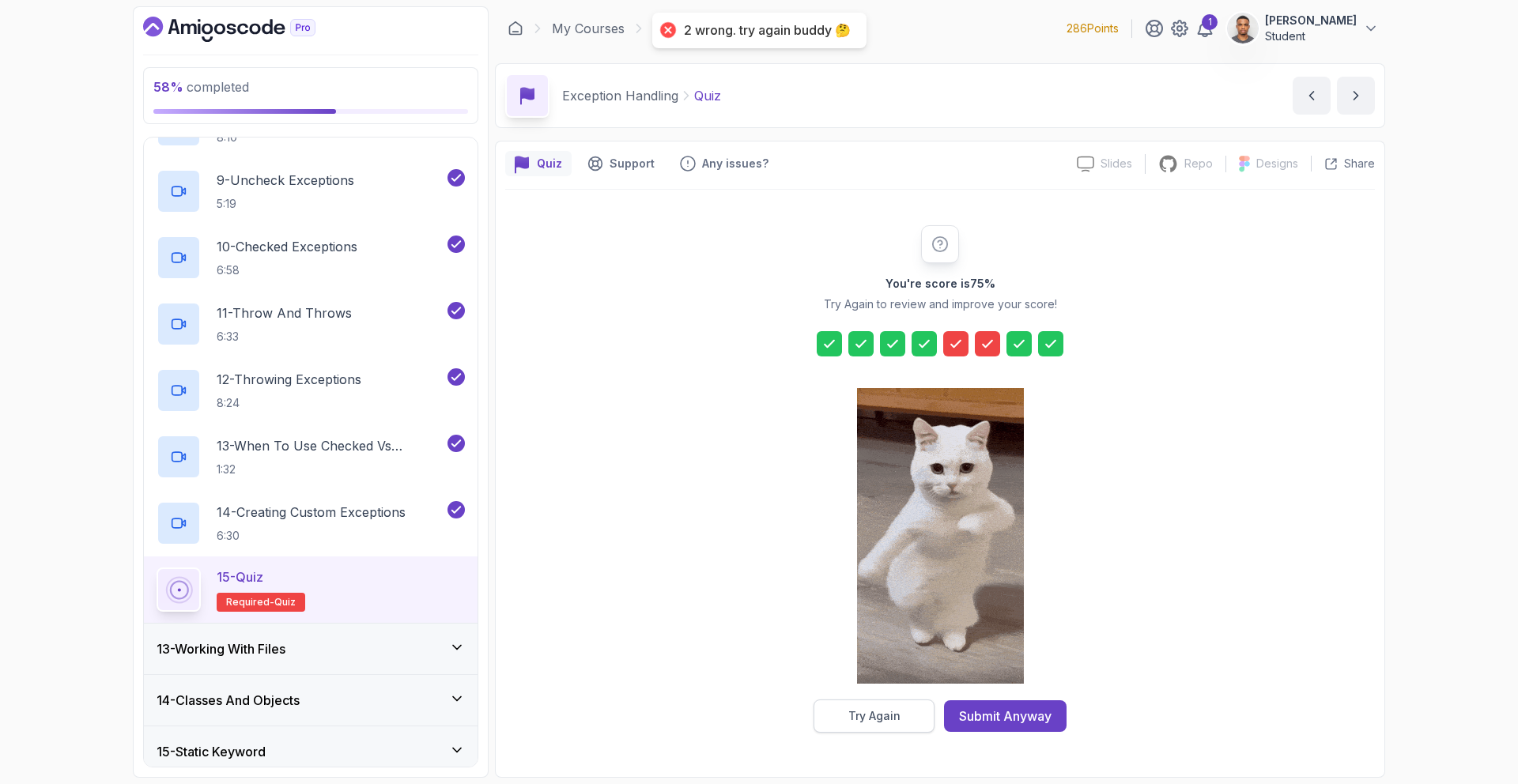
click at [844, 720] on button "Try Again" at bounding box center [874, 716] width 121 height 33
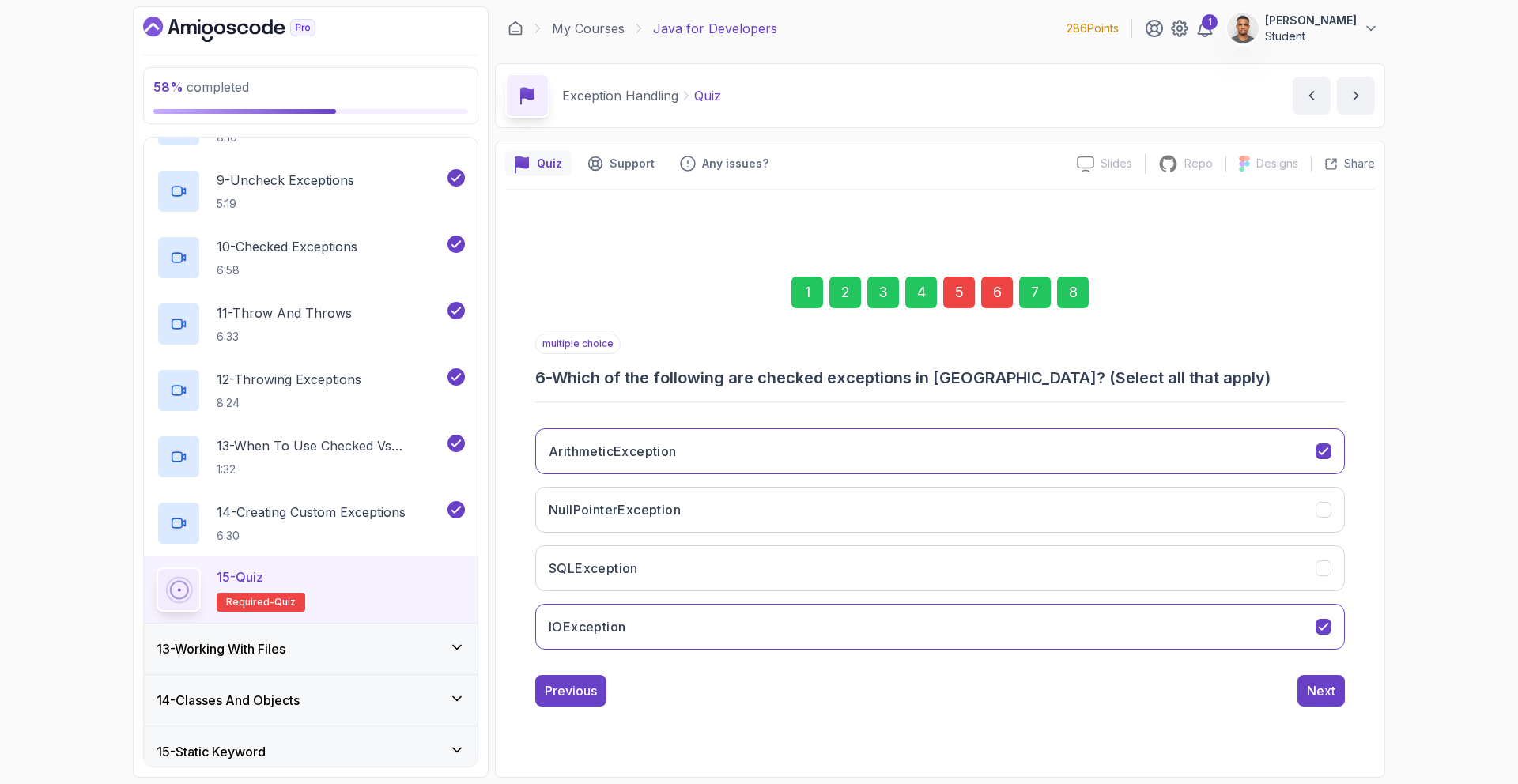
click at [963, 299] on div "5" at bounding box center [959, 292] width 31 height 31
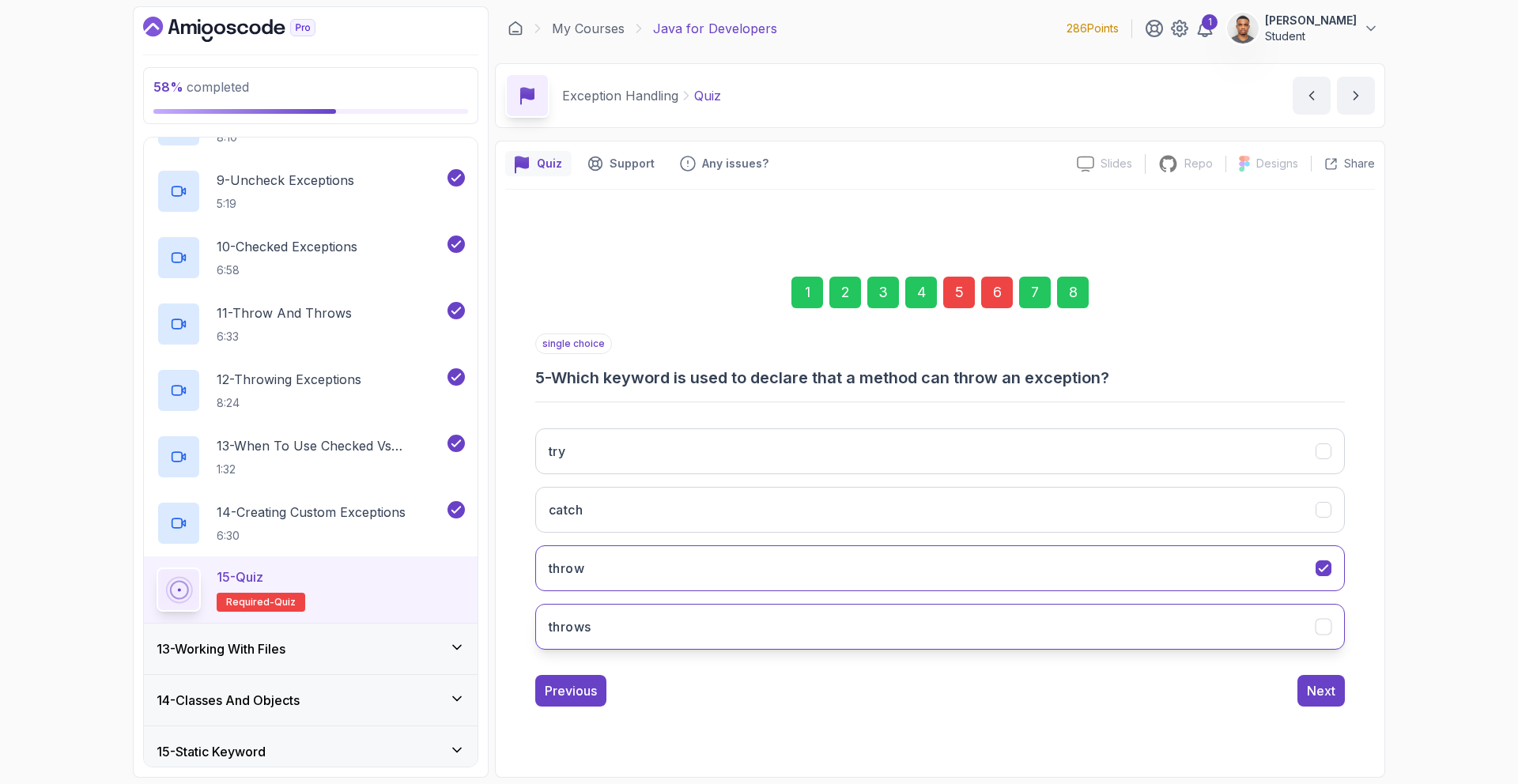
click at [919, 645] on button "throws" at bounding box center [940, 626] width 810 height 46
click at [989, 291] on div "6" at bounding box center [996, 292] width 31 height 31
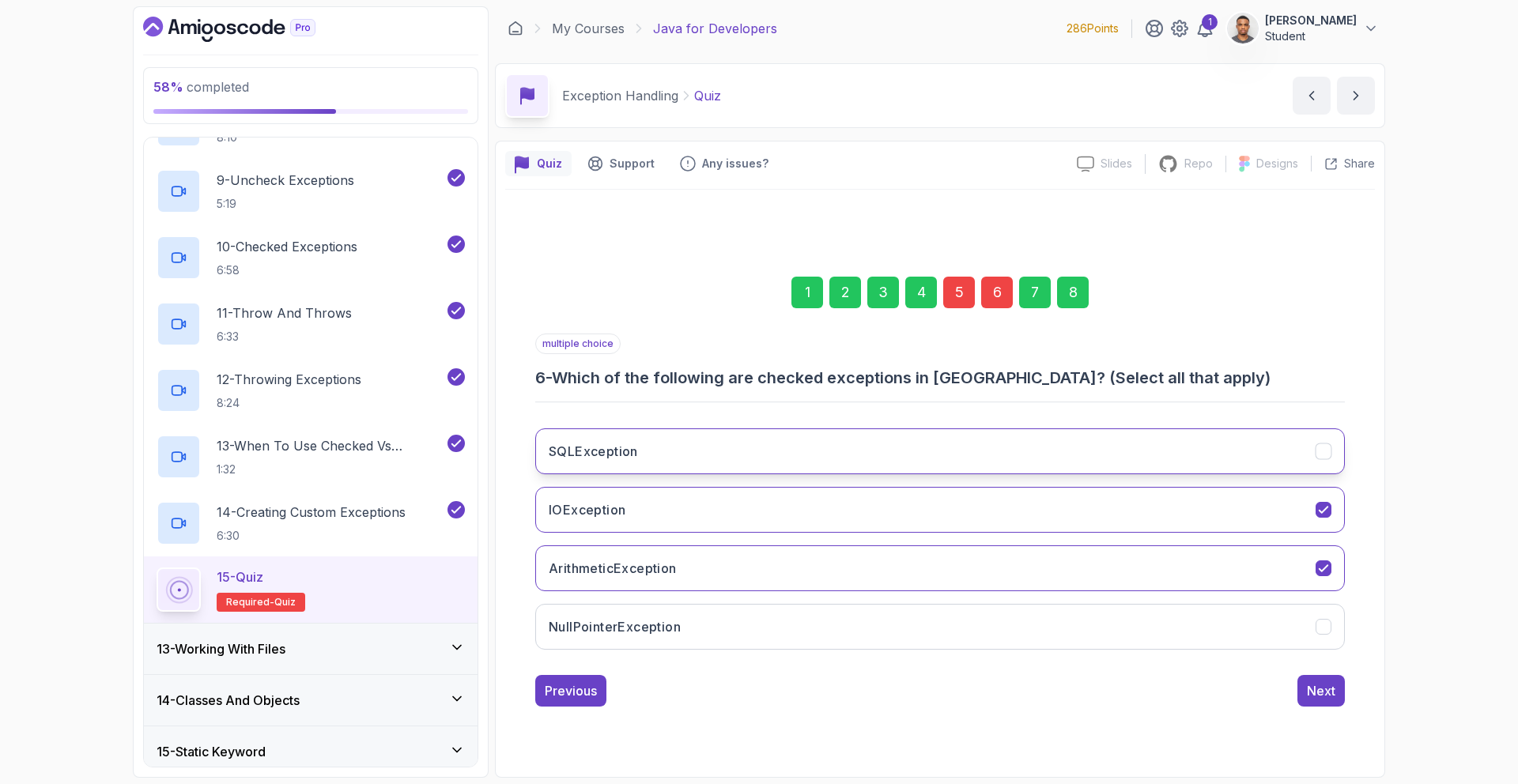
click at [918, 457] on button "SQLException" at bounding box center [940, 451] width 810 height 46
click at [1308, 700] on div "Next" at bounding box center [1321, 690] width 29 height 19
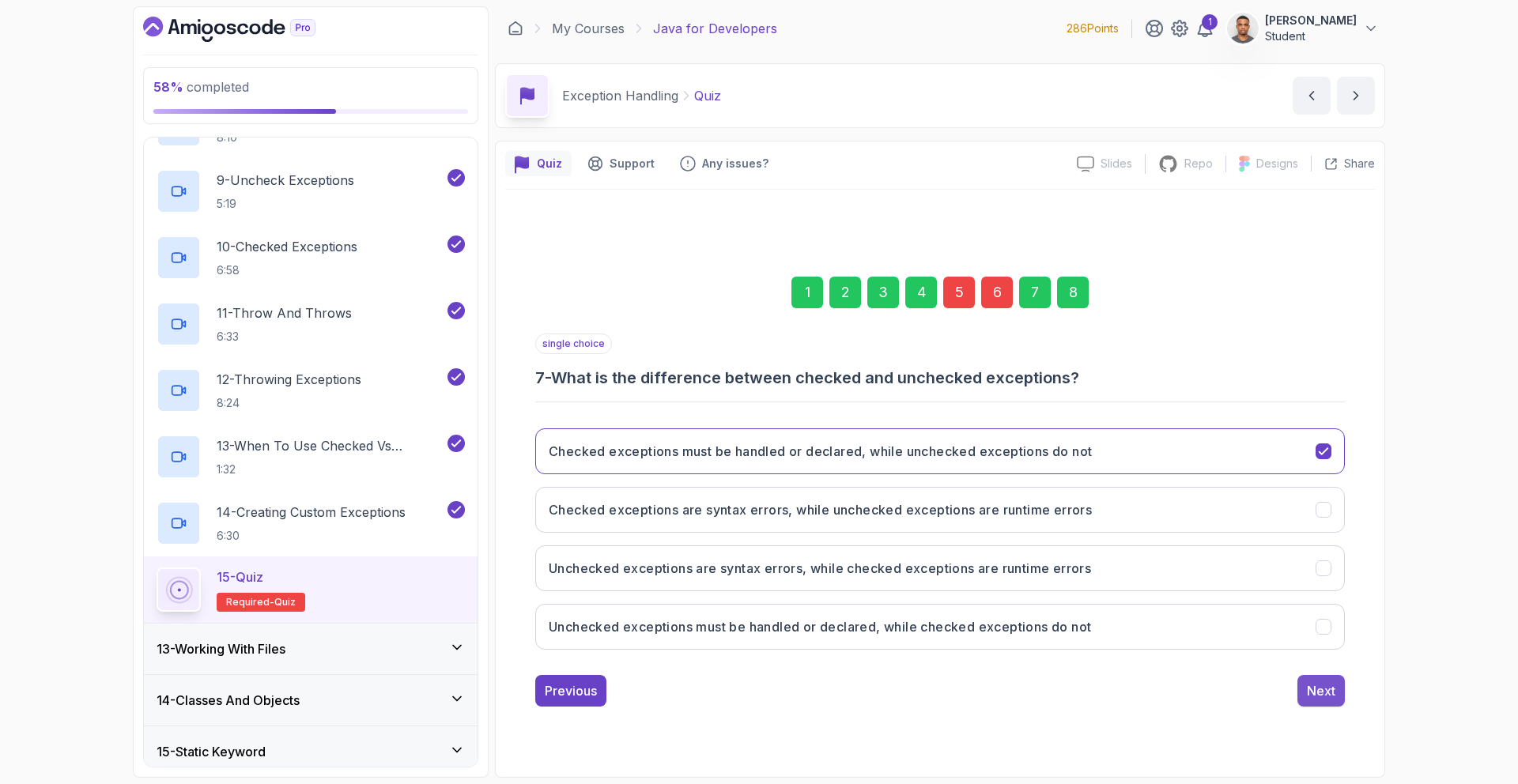
click at [1326, 701] on button "Next" at bounding box center [1321, 690] width 47 height 31
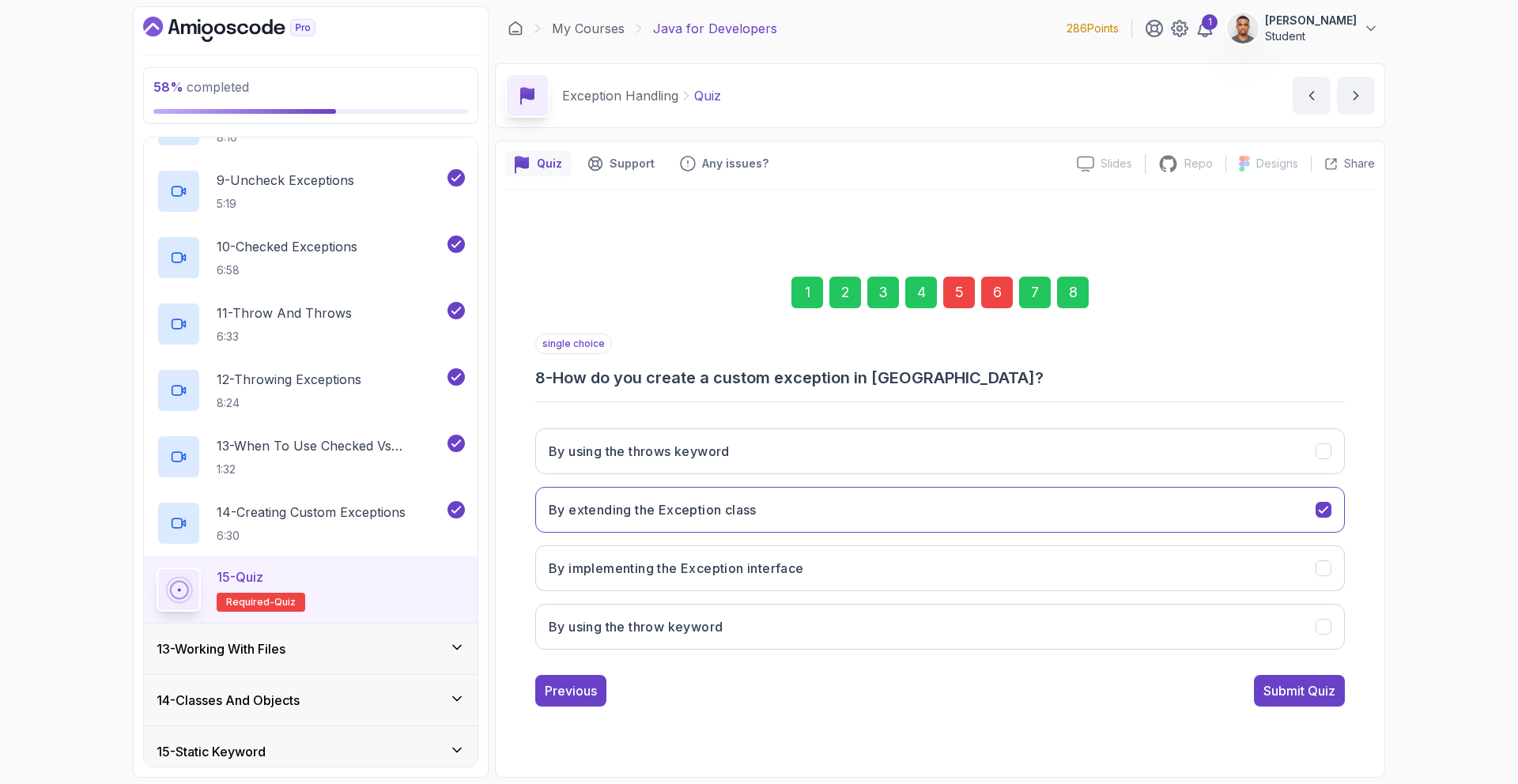
click at [1326, 700] on button "Submit Quiz" at bounding box center [1300, 690] width 91 height 31
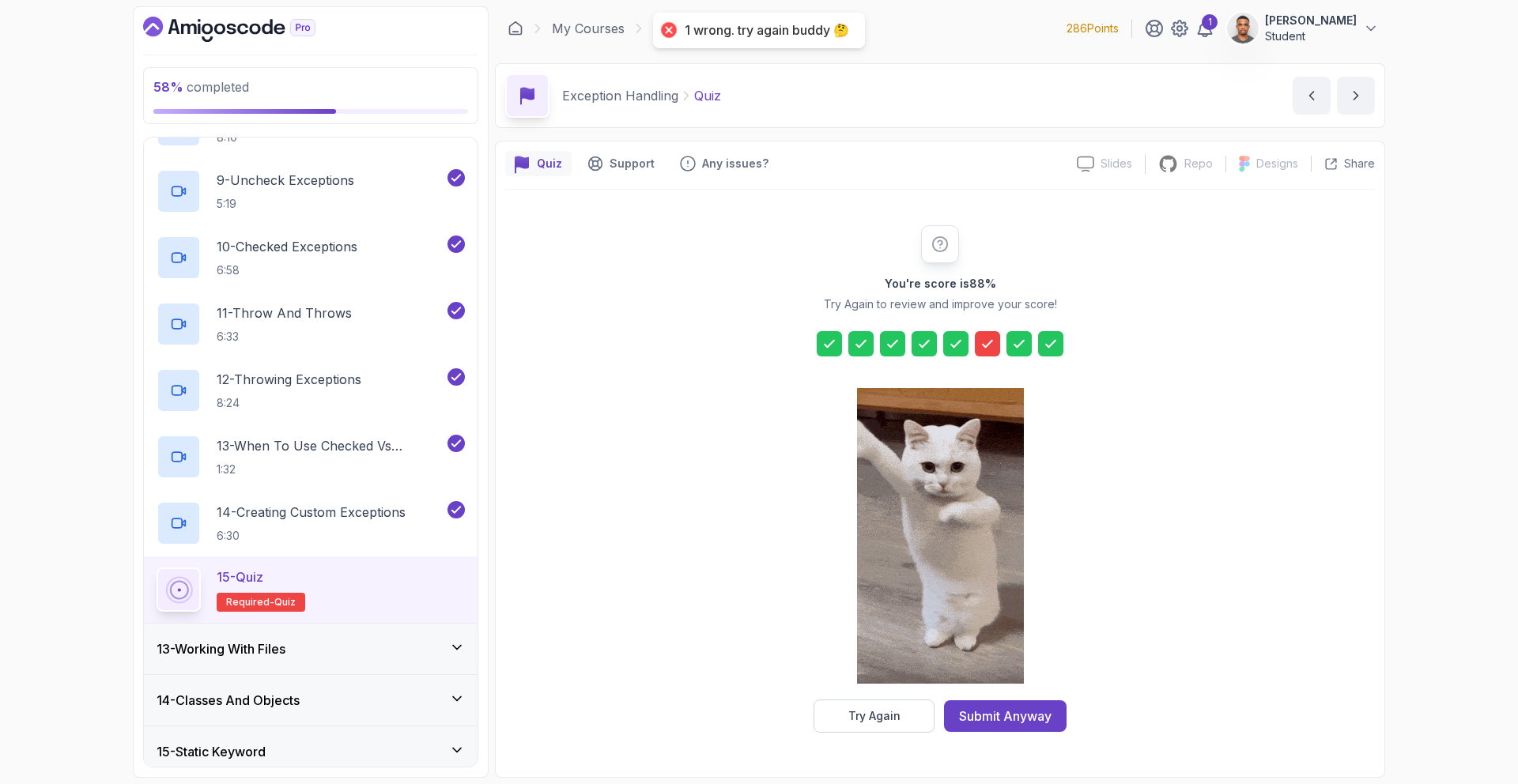
click at [998, 350] on div at bounding box center [987, 344] width 25 height 25
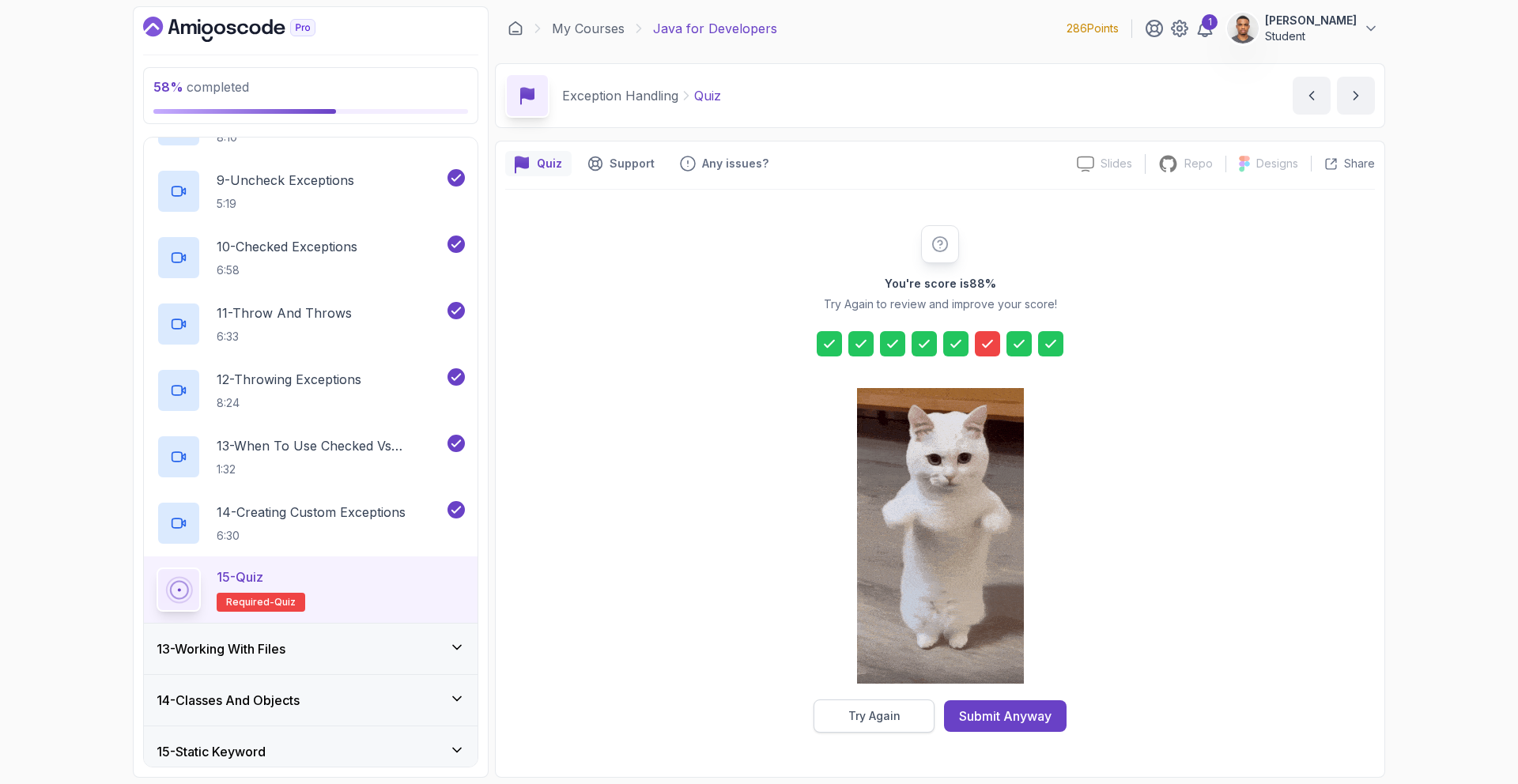
click at [869, 719] on div "Try Again" at bounding box center [874, 717] width 52 height 16
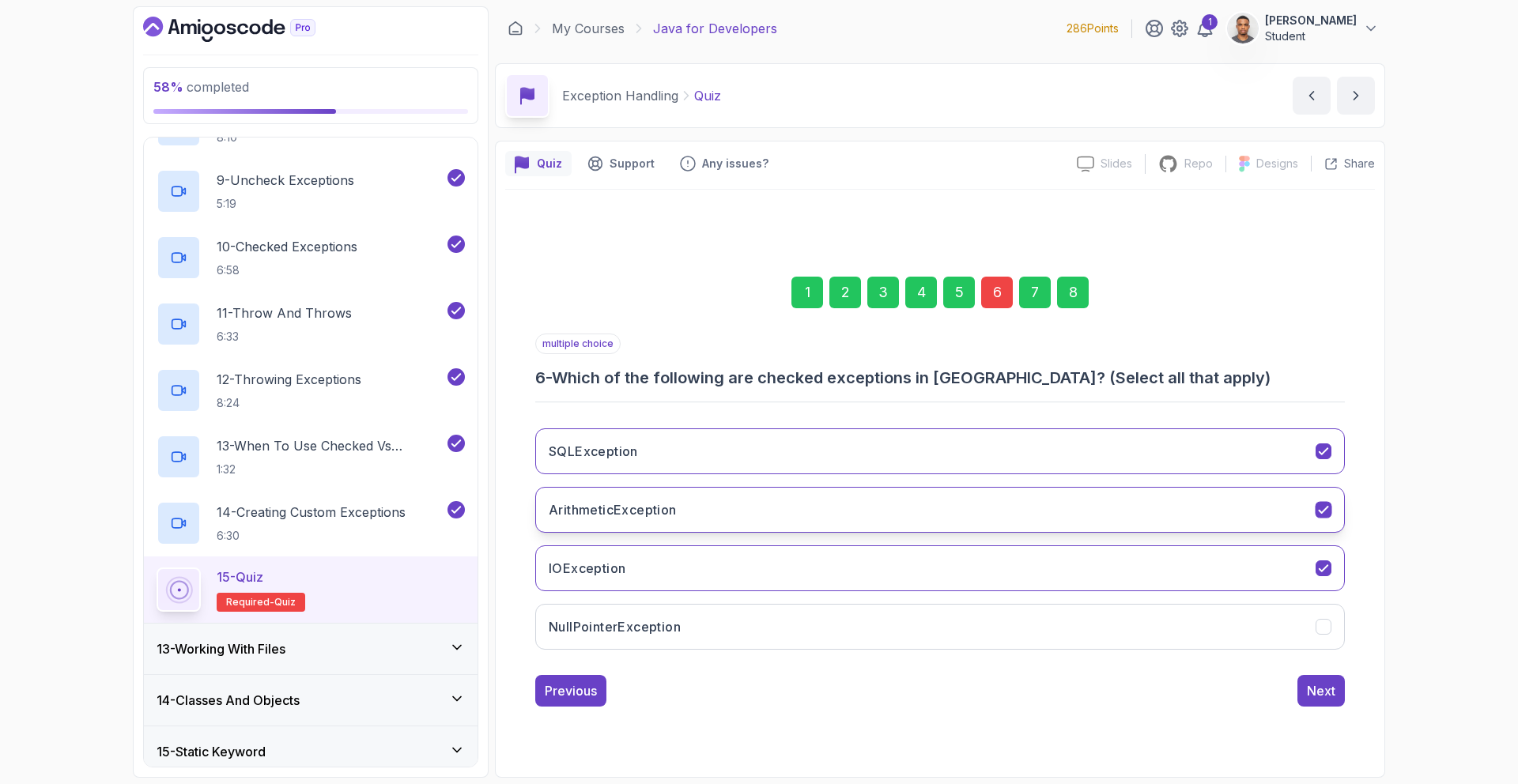
click at [814, 496] on button "ArithmeticException" at bounding box center [940, 509] width 810 height 46
click at [1318, 702] on button "Next" at bounding box center [1321, 690] width 47 height 31
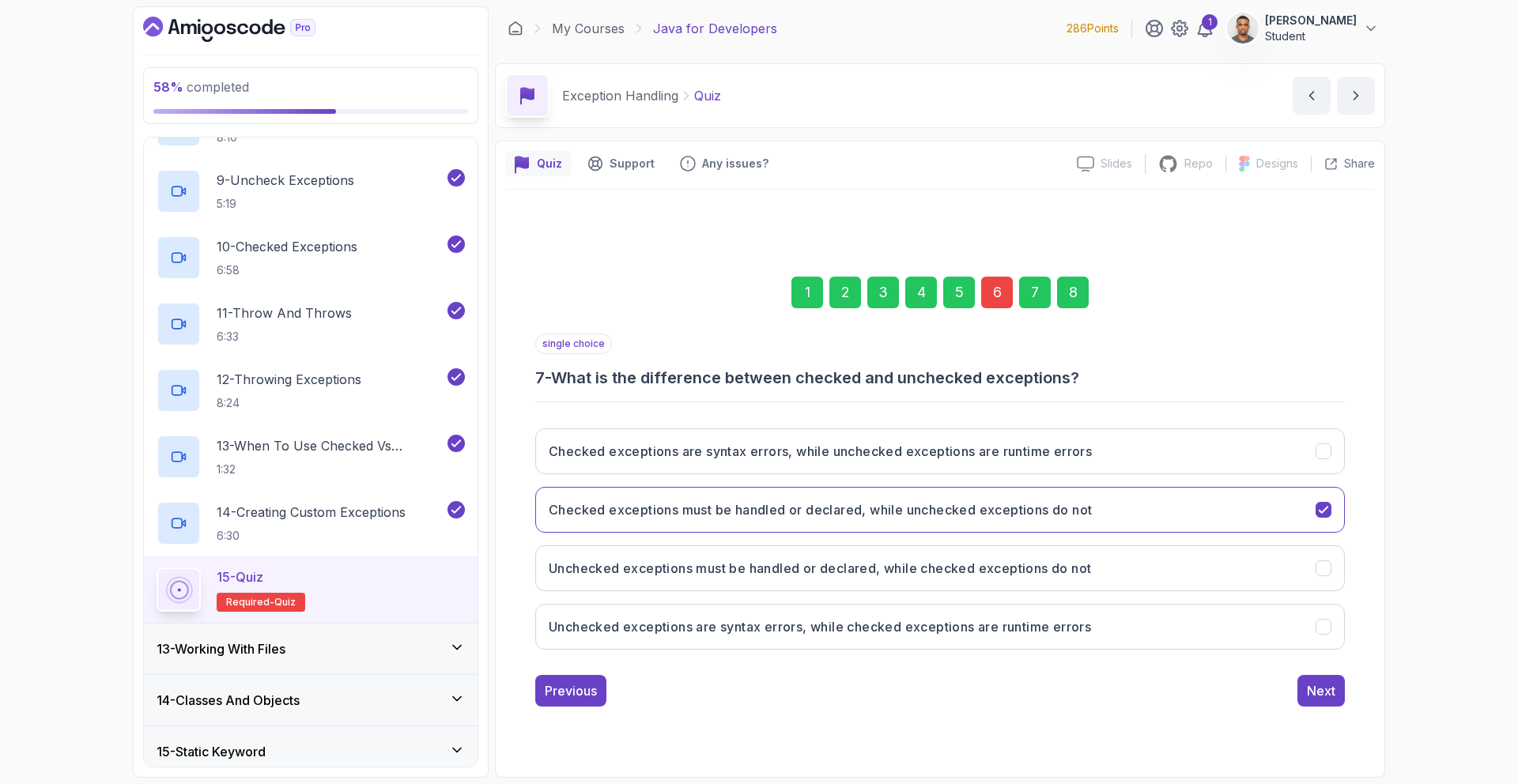
click at [1072, 284] on div "8" at bounding box center [1072, 292] width 31 height 31
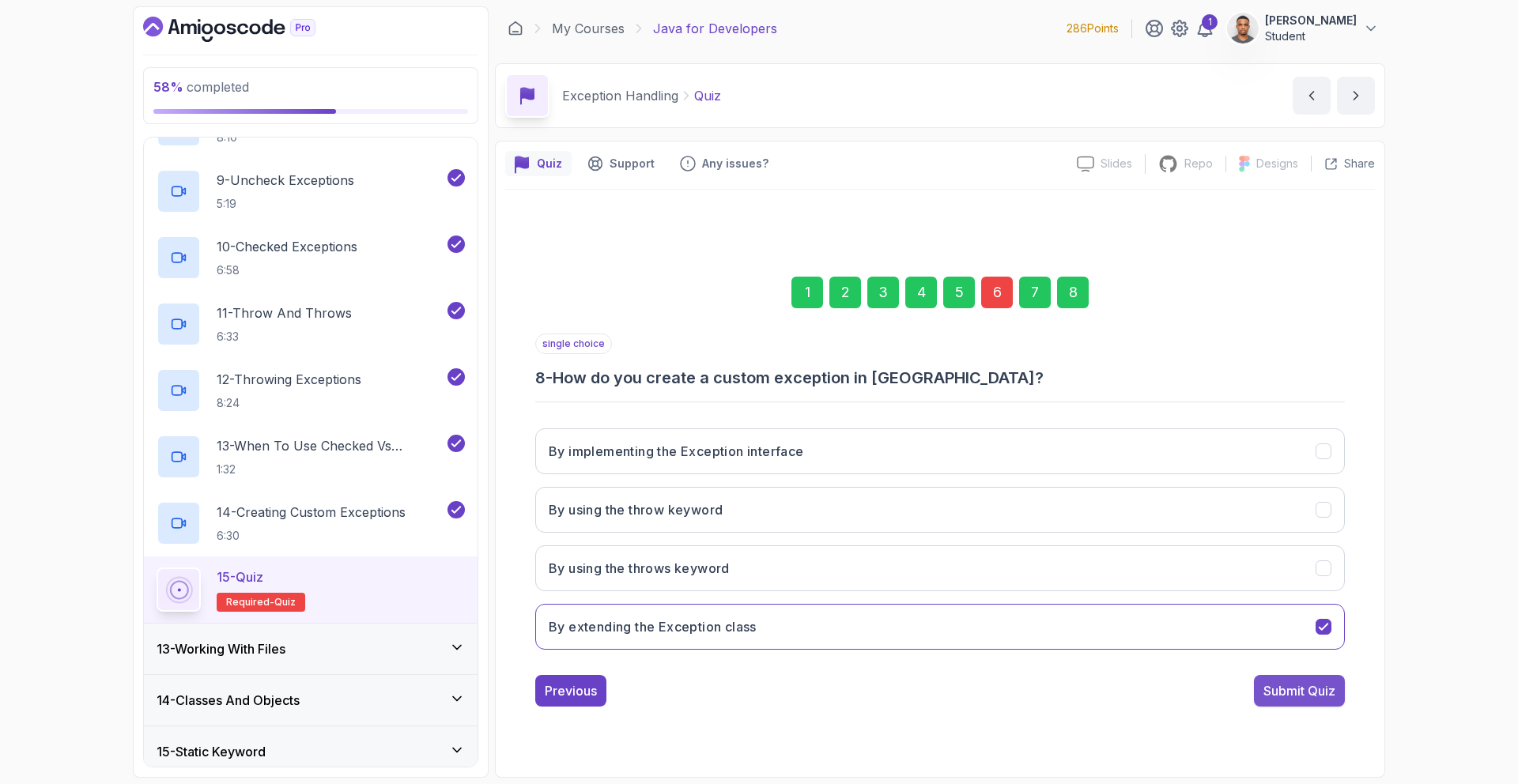
click at [1323, 699] on div "Submit Quiz" at bounding box center [1300, 690] width 72 height 19
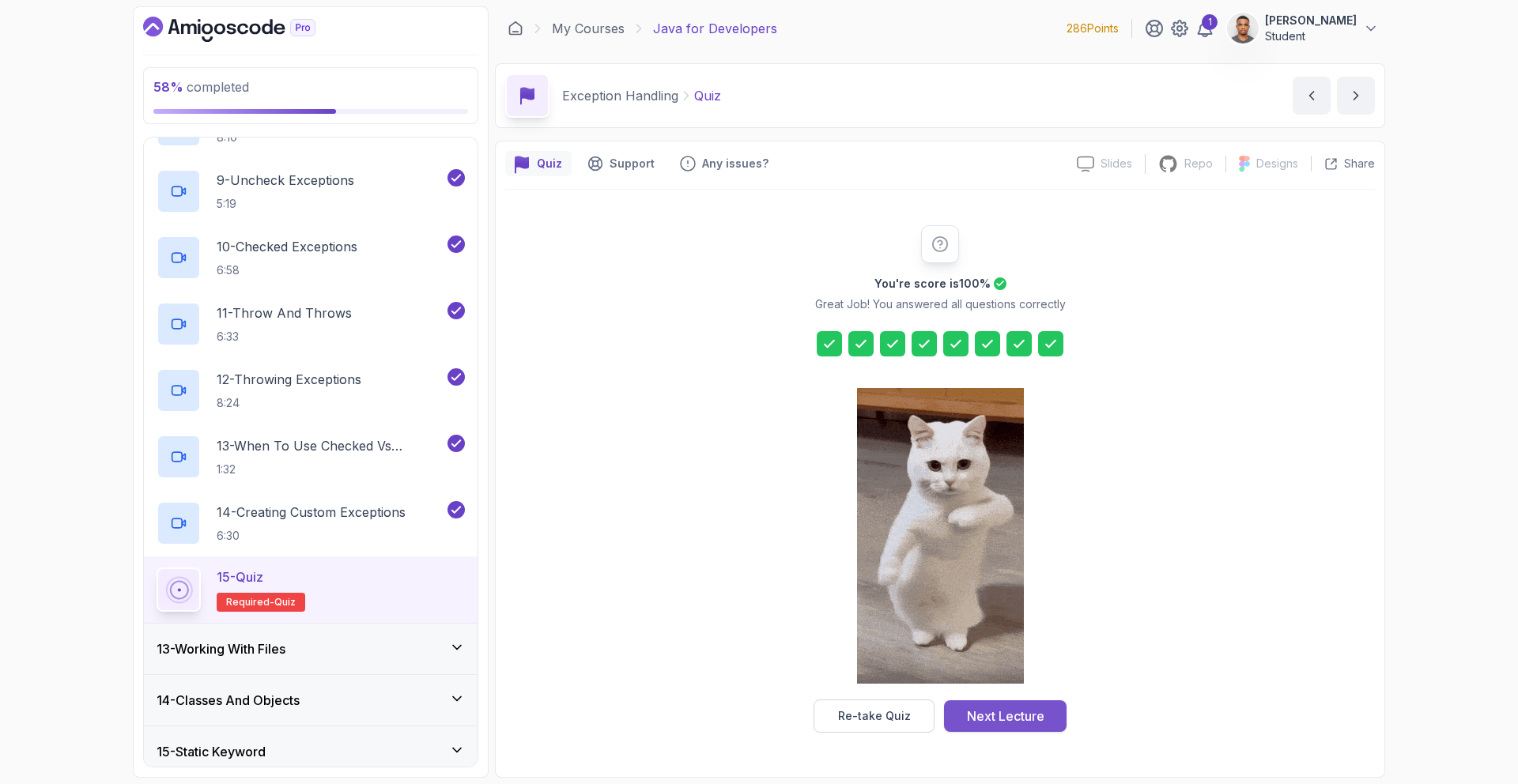
click at [974, 713] on div "Next Lecture" at bounding box center [1005, 716] width 78 height 19
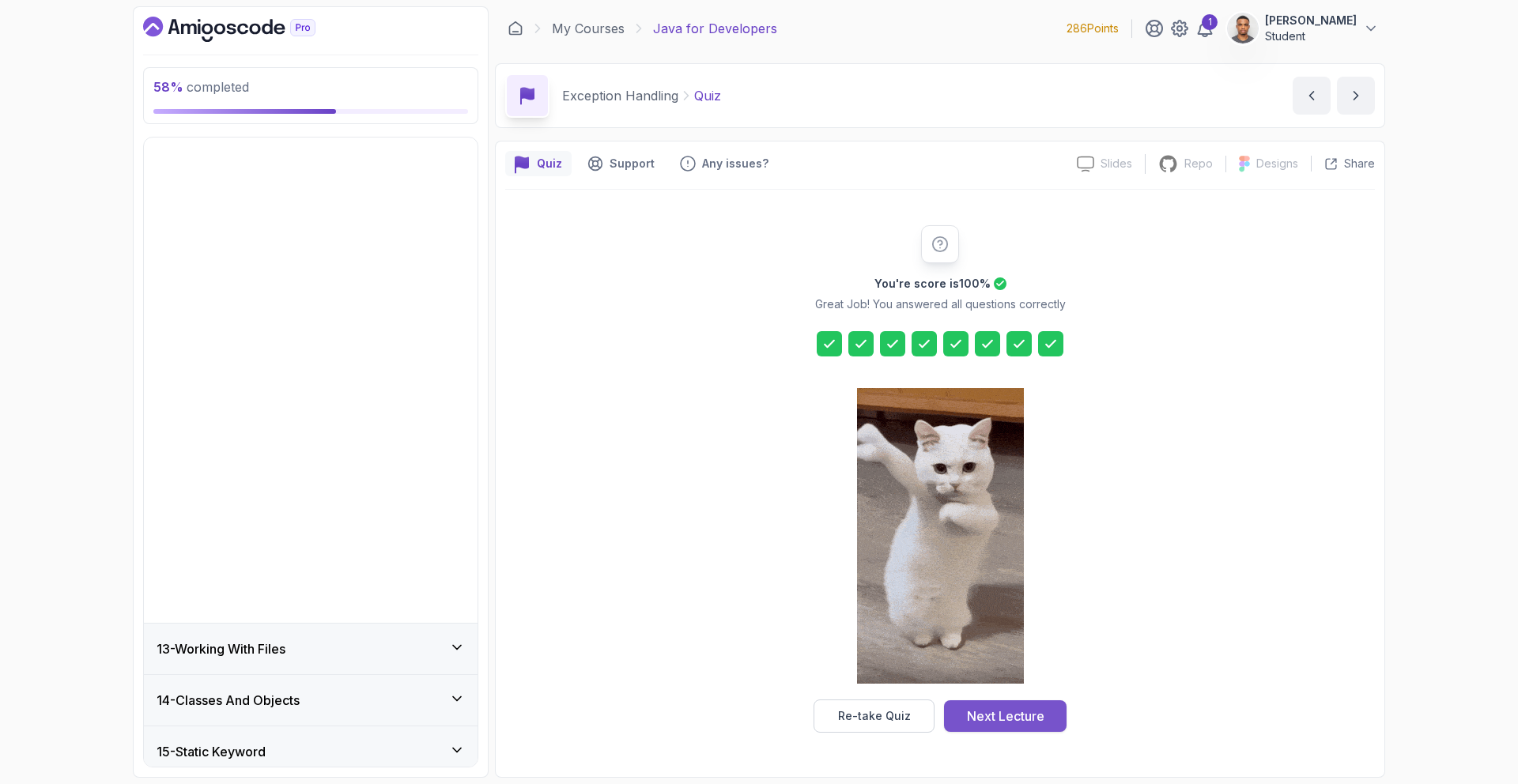
scroll to position [347, 0]
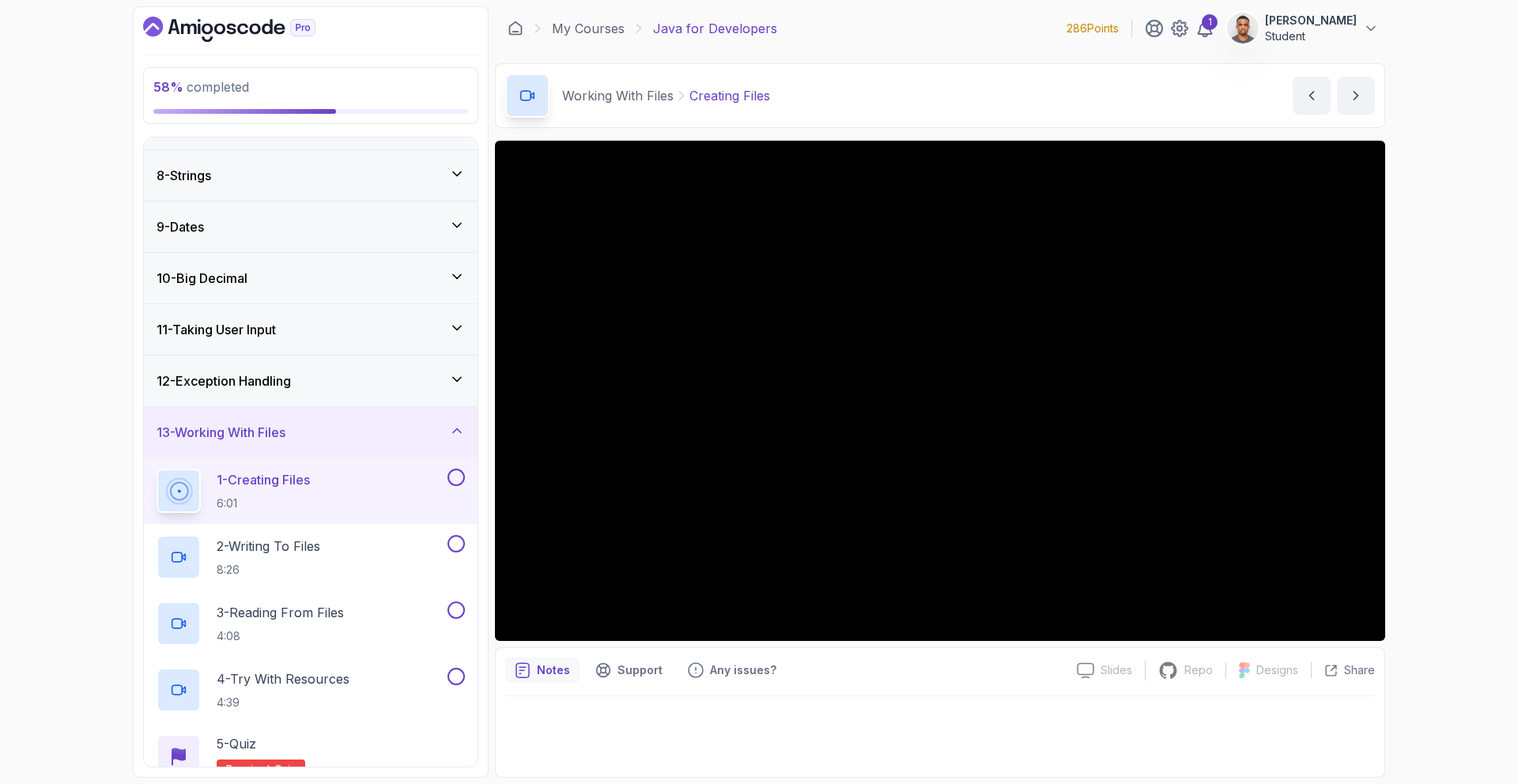
drag, startPoint x: 305, startPoint y: 389, endPoint x: 336, endPoint y: 431, distance: 52.2
click at [306, 395] on div "12 - Exception Handling" at bounding box center [311, 381] width 334 height 51
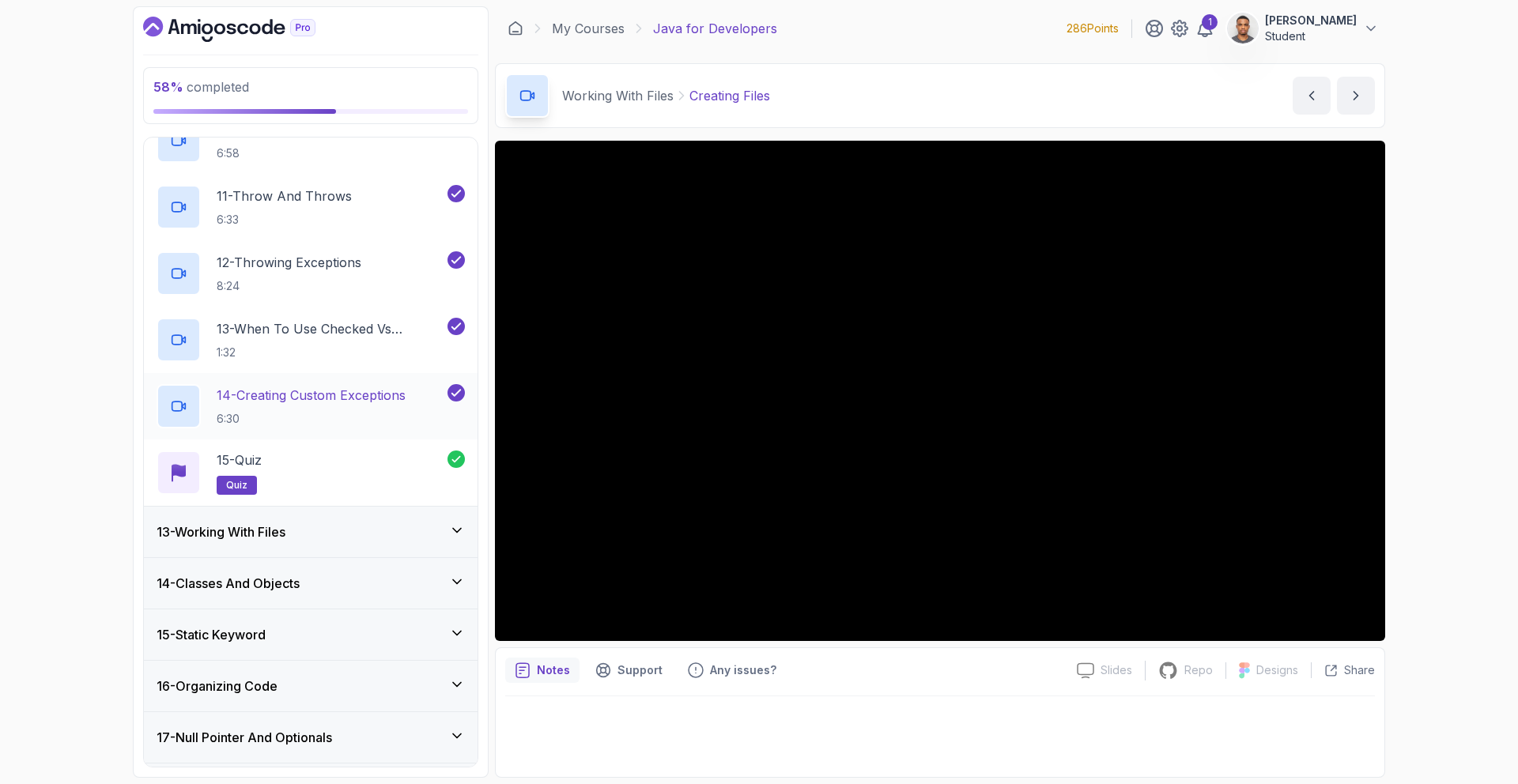
scroll to position [1342, 0]
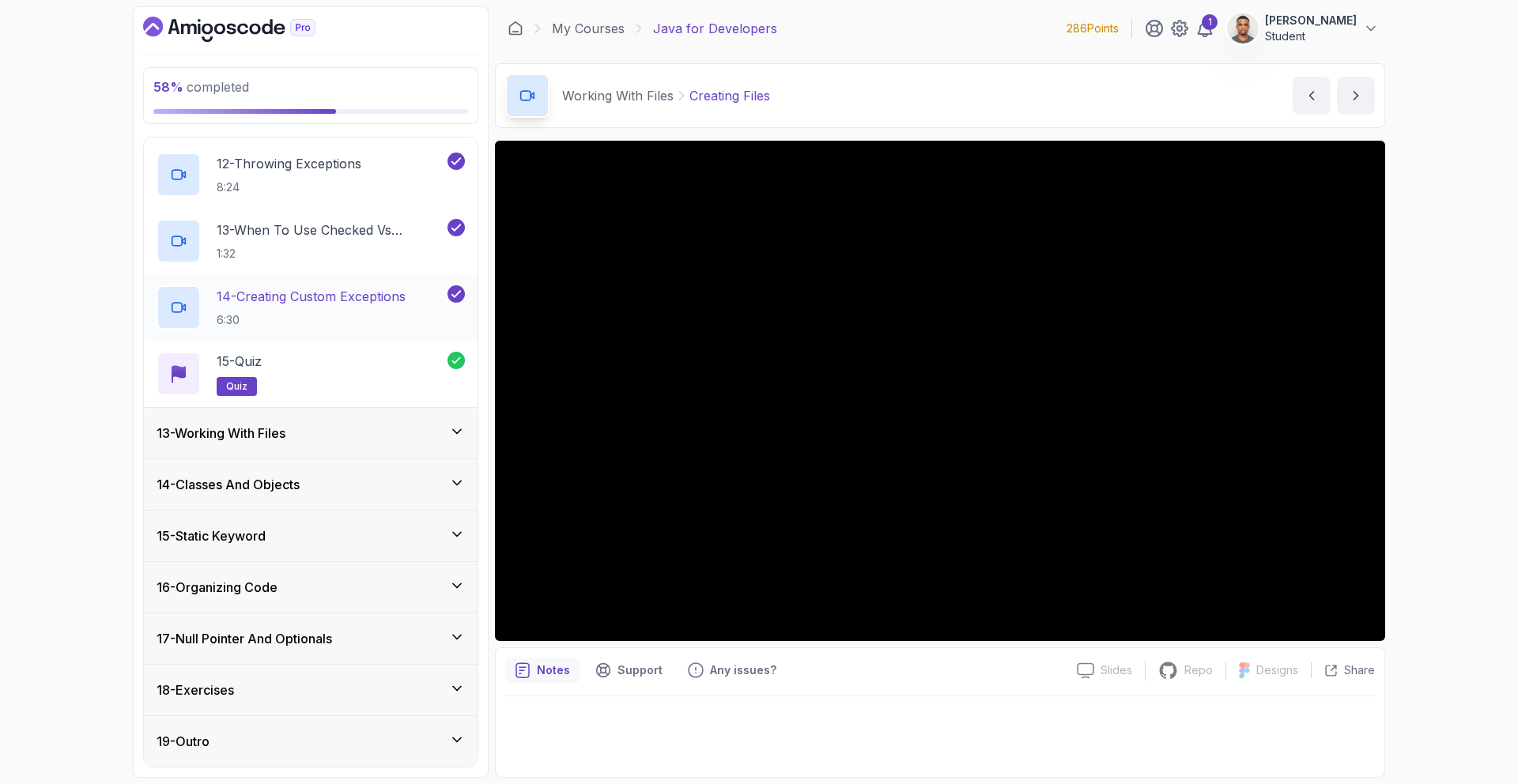
click at [268, 309] on h2 "14 - Creating Custom Exceptions 6:30" at bounding box center [311, 308] width 189 height 41
click at [303, 430] on div "13 - Working With Files" at bounding box center [311, 432] width 309 height 19
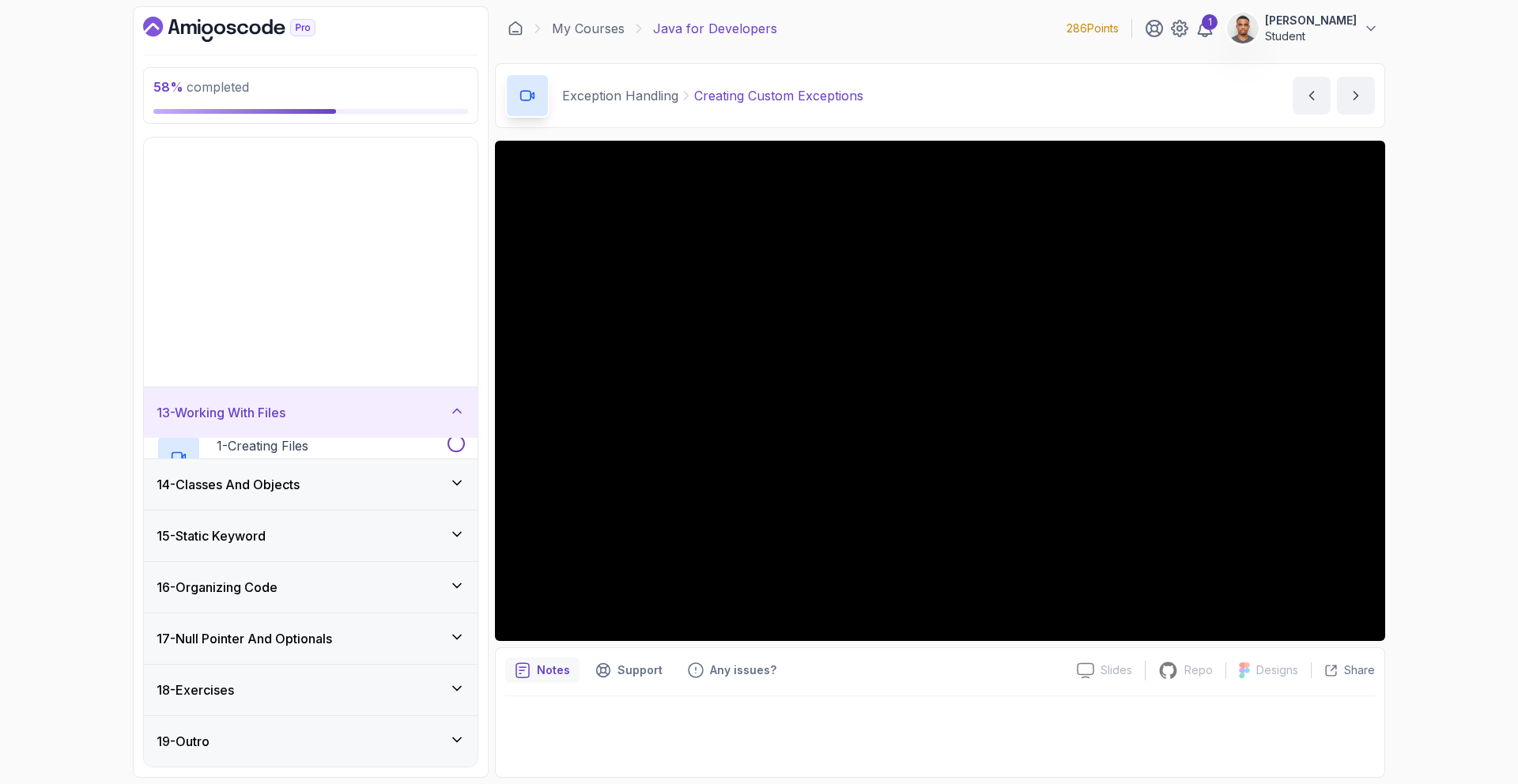
scroll to position [347, 0]
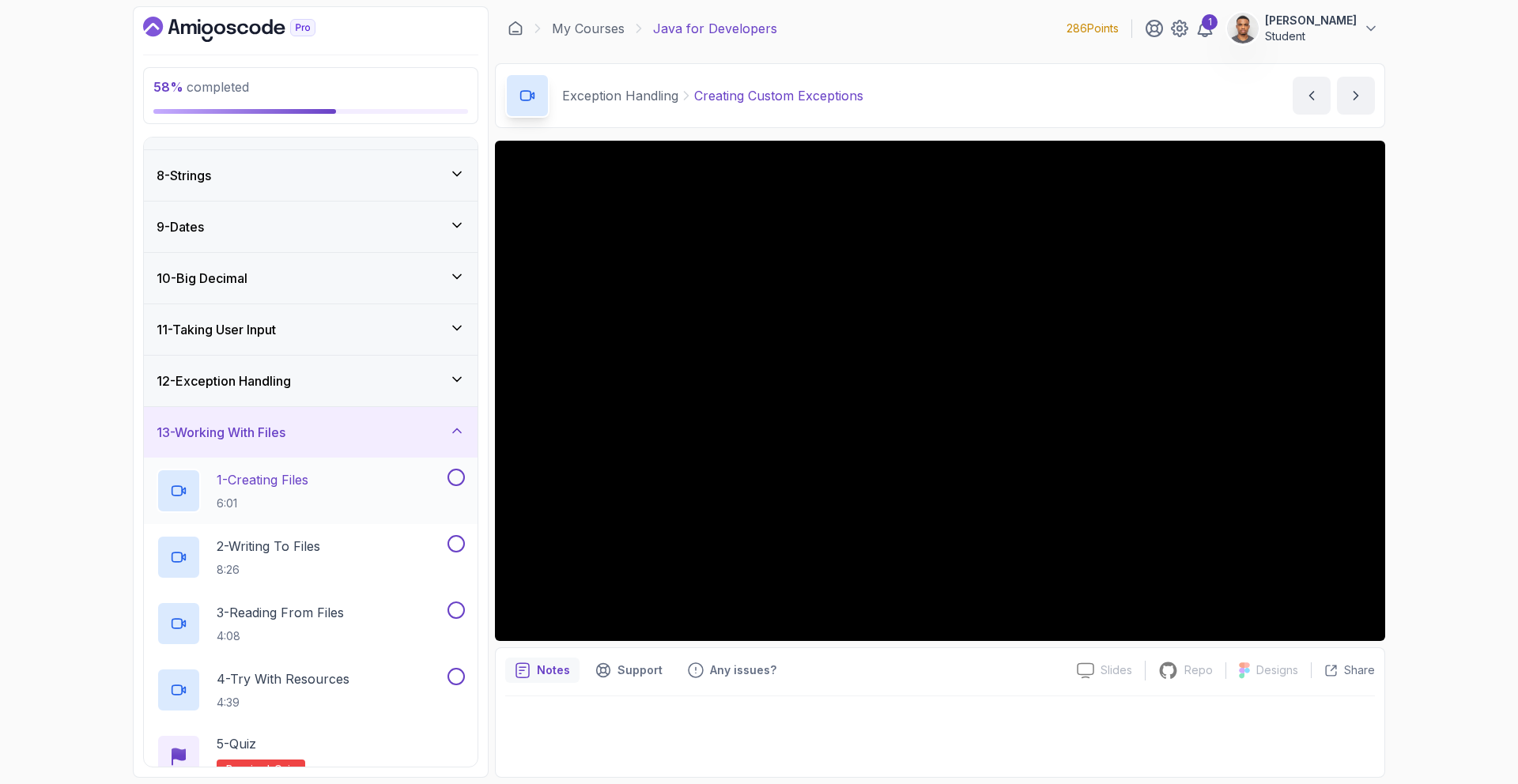
click at [363, 471] on div "1 - Creating Files 6:01" at bounding box center [301, 490] width 288 height 44
